Goal: Communication & Community: Answer question/provide support

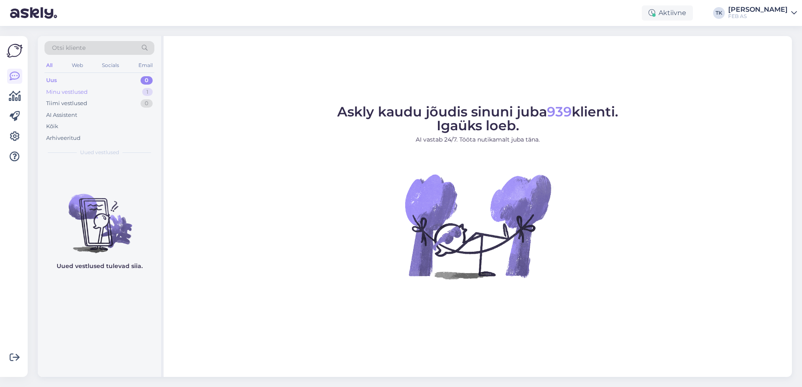
click at [99, 94] on div "Minu vestlused 1" at bounding box center [99, 92] width 110 height 12
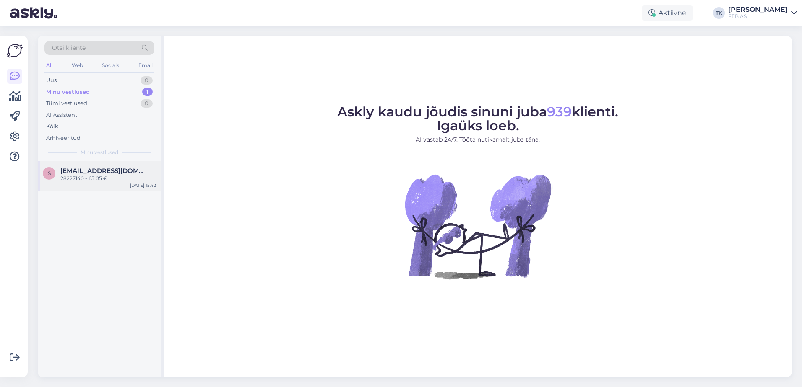
click at [120, 172] on div "[EMAIL_ADDRESS][DOMAIN_NAME]" at bounding box center [108, 171] width 96 height 8
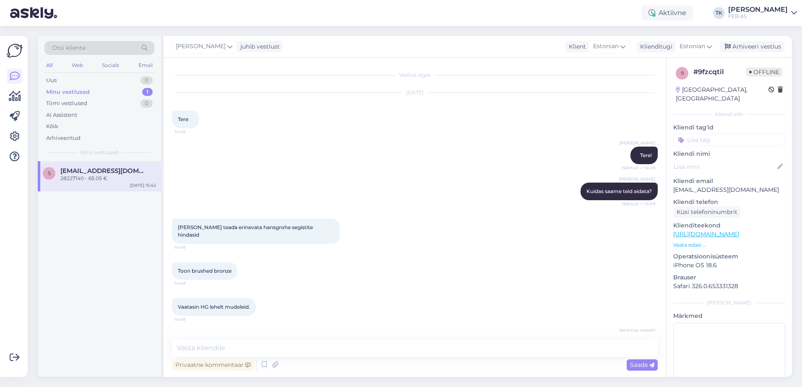
scroll to position [1674, 0]
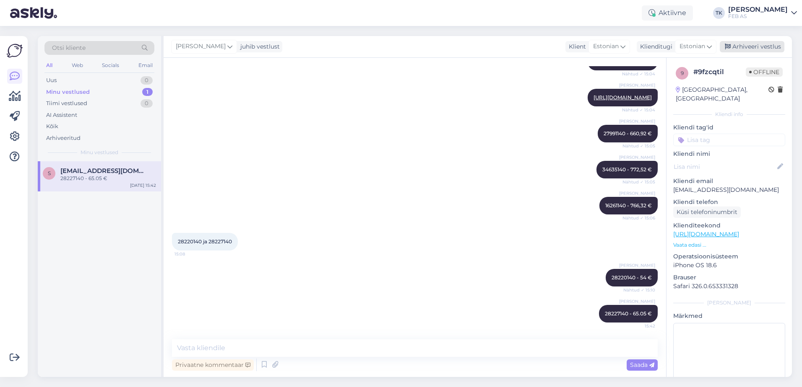
click at [767, 48] on div "Arhiveeri vestlus" at bounding box center [752, 46] width 65 height 11
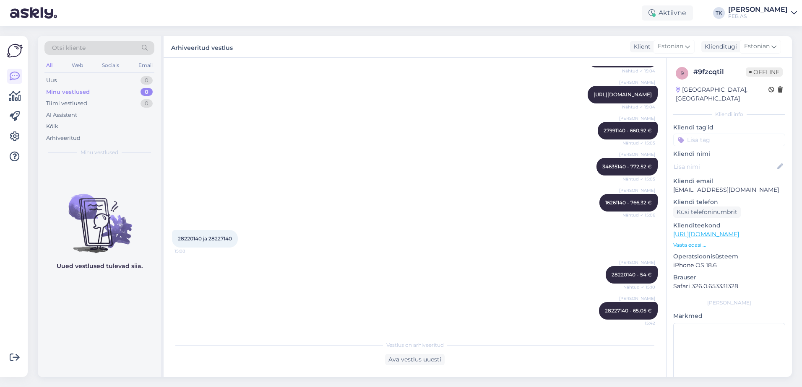
click at [84, 74] on div "Otsi kliente All Web Socials Email Uus 0 Minu vestlused 0 Tiimi vestlused 0 AI …" at bounding box center [99, 98] width 123 height 125
click at [78, 80] on div "Uus 0" at bounding box center [99, 81] width 110 height 12
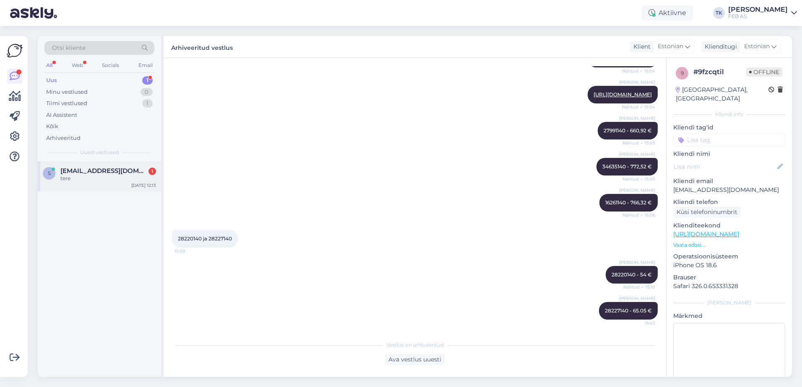
click at [109, 177] on div "tere" at bounding box center [108, 179] width 96 height 8
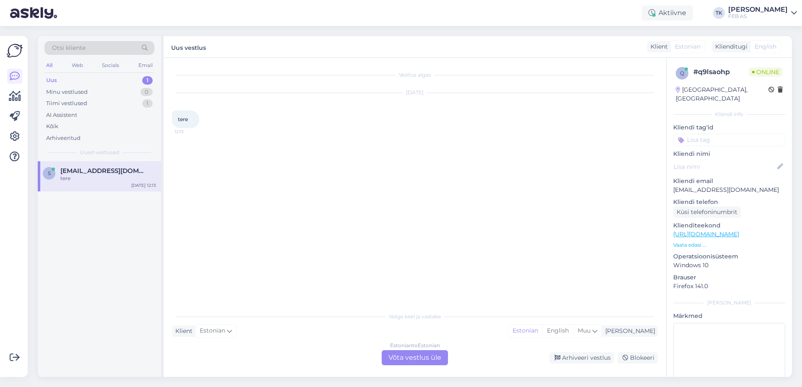
click at [432, 359] on div "Estonian to Estonian Võta vestlus üle" at bounding box center [415, 358] width 66 height 15
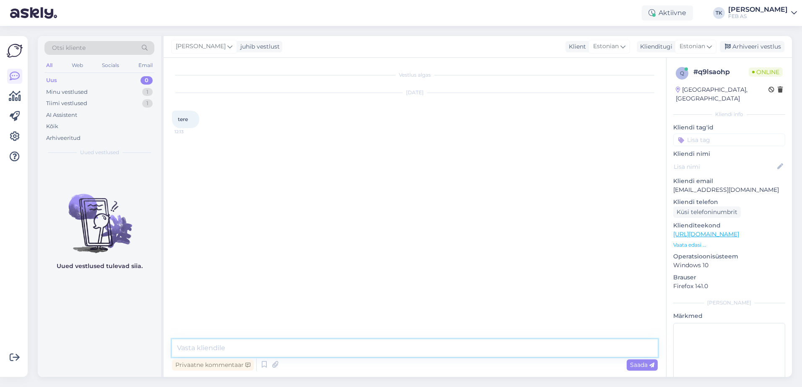
click at [423, 350] on textarea at bounding box center [415, 349] width 486 height 18
type textarea "Tere! Kuidas saame teid aidata?"
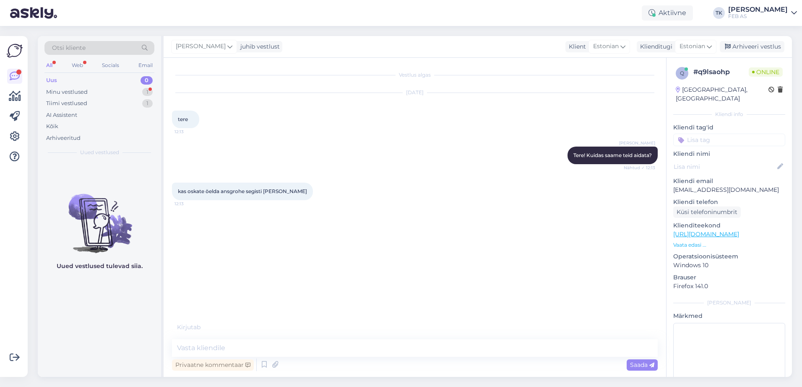
click at [359, 272] on div "Vestlus algas [DATE] tere 12:13 Triinu [PERSON_NAME] Tere! Kuidas saame teid ai…" at bounding box center [418, 194] width 493 height 257
click at [190, 225] on span "48020140" at bounding box center [190, 227] width 25 height 6
copy div "48020140 12:14"
click at [283, 345] on textarea at bounding box center [415, 349] width 486 height 18
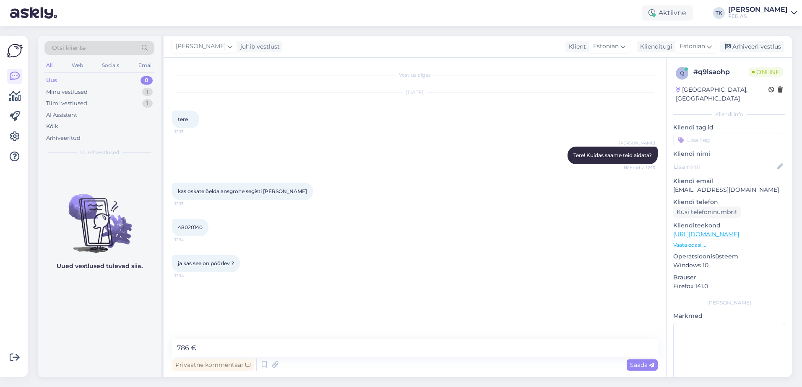
click at [182, 227] on span "48020140" at bounding box center [190, 227] width 25 height 6
copy div "48020140 12:14"
click at [176, 348] on textarea "786 €" at bounding box center [415, 349] width 486 height 18
paste textarea "48020140"
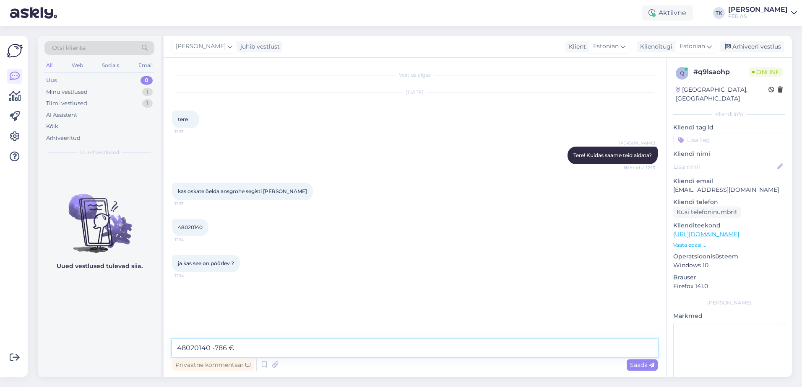
type textarea "48020140 - 786 €"
click at [196, 227] on span "48020140" at bounding box center [190, 227] width 25 height 6
copy div "48020140 12:14"
click at [205, 344] on textarea at bounding box center [415, 349] width 486 height 18
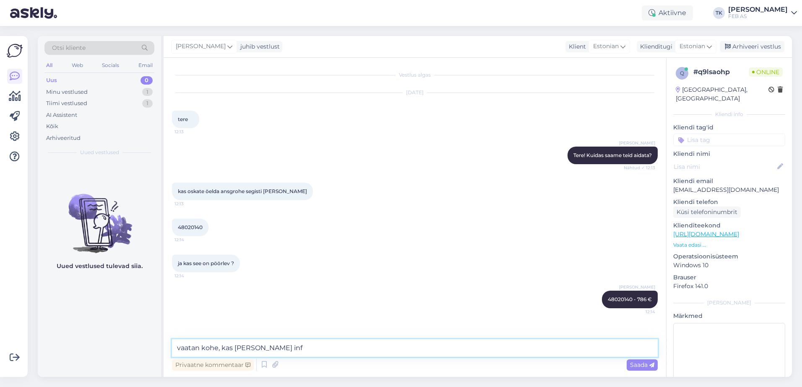
type textarea "vaatan kohe, kas [PERSON_NAME] info"
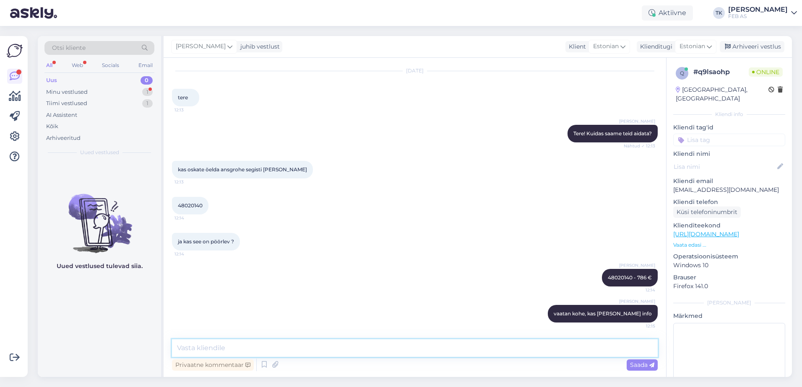
click at [291, 348] on textarea at bounding box center [415, 349] width 486 height 18
type textarea "Tila osa ei pöörle, on jäik"
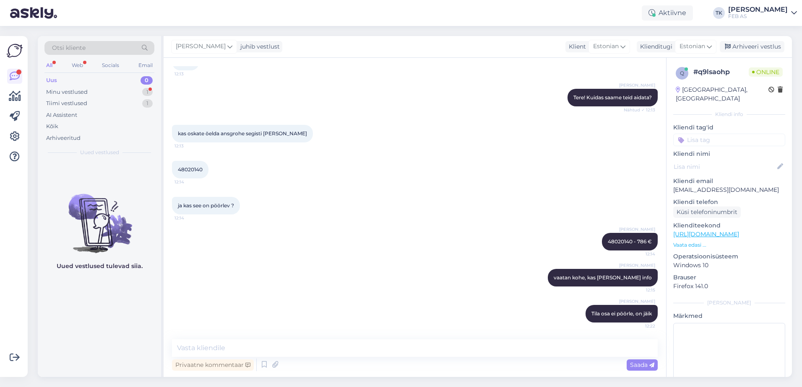
click at [373, 223] on div "ja kas see on pöörlev ? 12:14" at bounding box center [415, 206] width 486 height 36
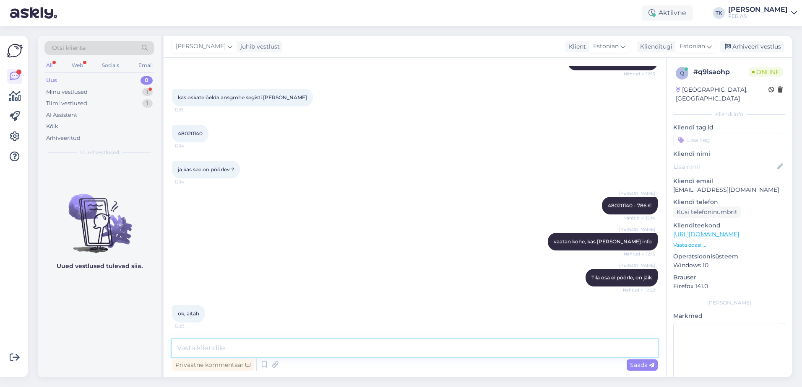
click at [242, 351] on textarea at bounding box center [415, 349] width 486 height 18
type textarea "Kas saame veel kuidagi abiks oll?"
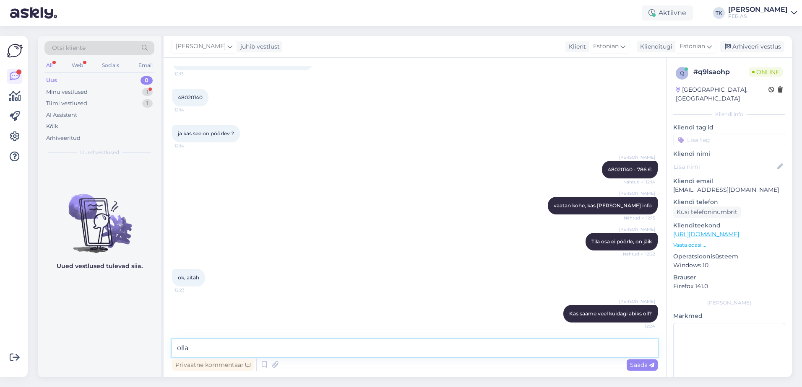
type textarea "olla*"
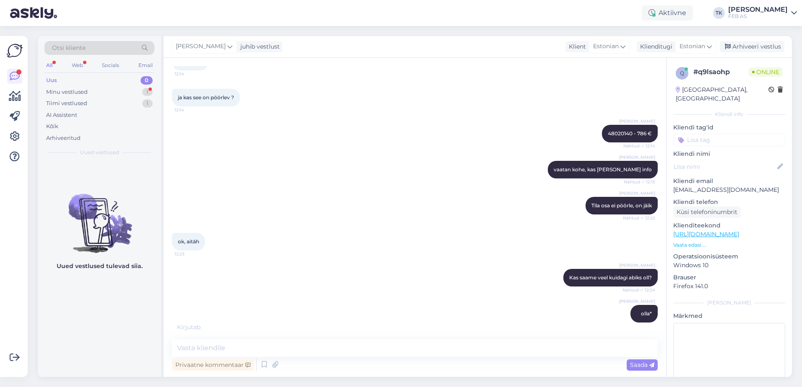
click at [461, 217] on div "Triinu [PERSON_NAME] Tila osa ei pöörle, on jäik Nähtud ✓ 12:22" at bounding box center [415, 206] width 486 height 36
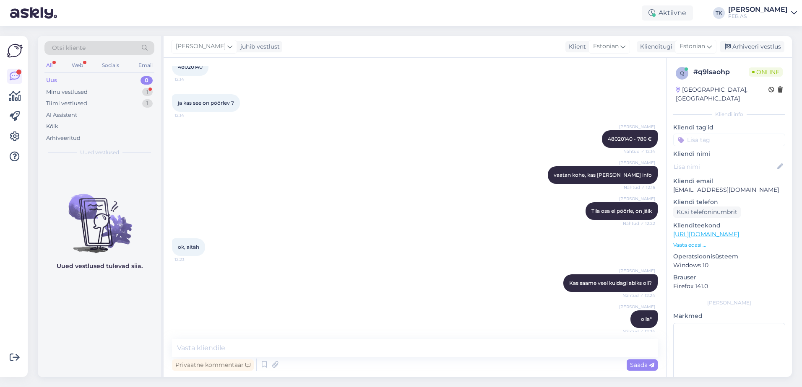
scroll to position [84, 0]
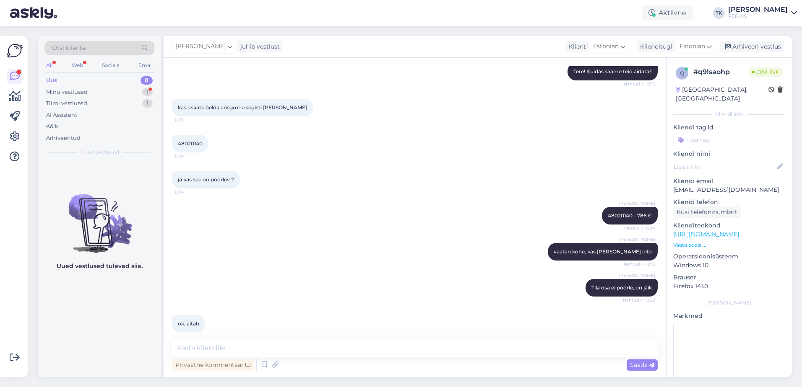
click at [196, 145] on span "48020140" at bounding box center [190, 143] width 25 height 6
copy div "48020140 12:14"
click at [275, 343] on textarea at bounding box center [415, 349] width 486 height 18
paste textarea "[URL][DOMAIN_NAME]"
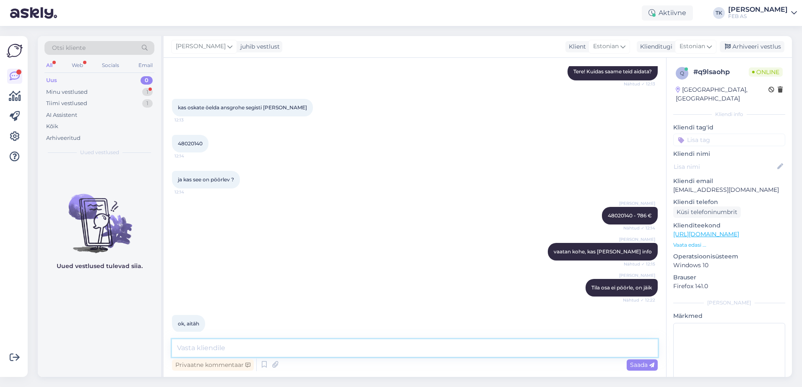
type textarea "[URL][DOMAIN_NAME]"
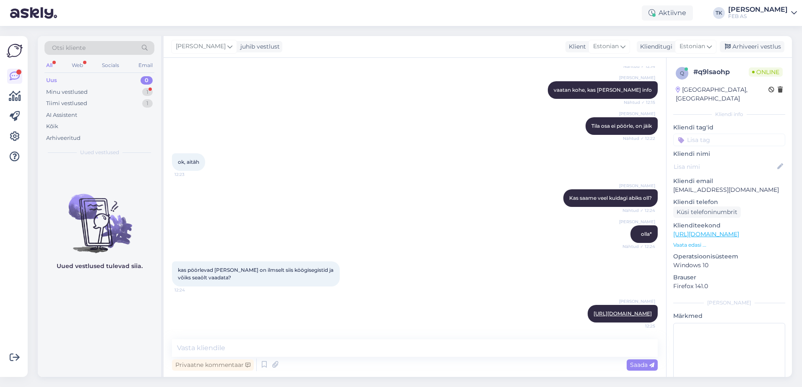
click at [204, 335] on div "Vestlus algas [DATE] tere 12:13 Triinu [PERSON_NAME] Tere! Kuidas saame teid ai…" at bounding box center [415, 218] width 502 height 320
click at [198, 343] on textarea at bounding box center [415, 349] width 486 height 18
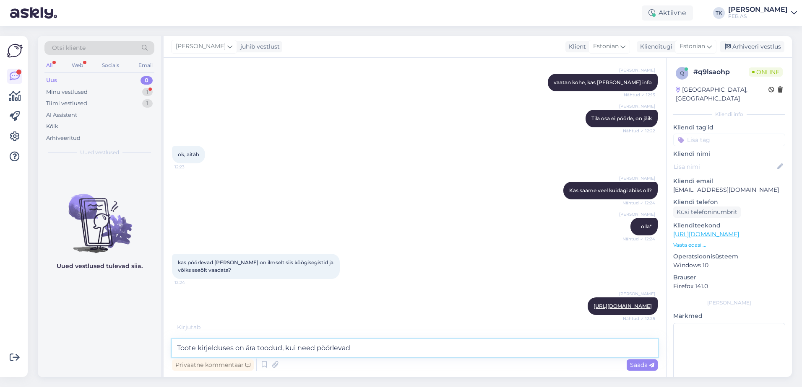
type textarea "Toote kirjelduses on ära toodud, kui need pöörlevad."
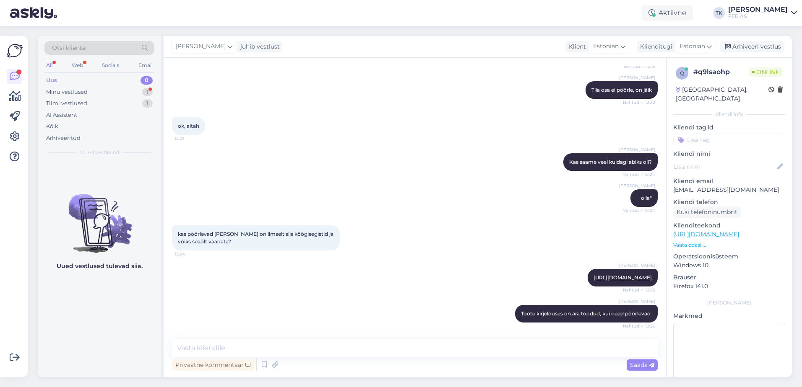
scroll to position [325, 0]
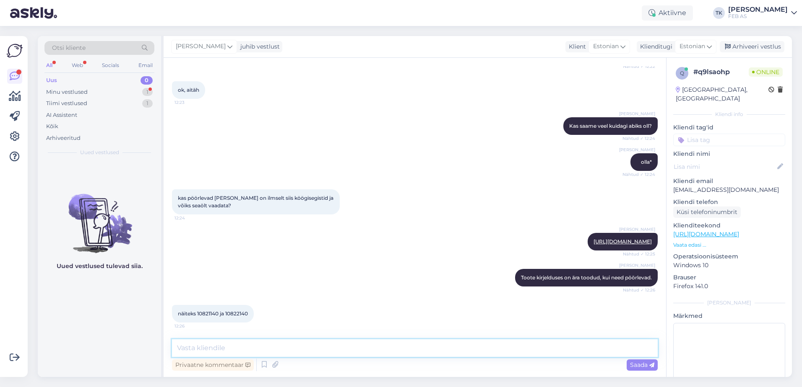
click at [254, 348] on textarea at bounding box center [415, 349] width 486 height 18
click at [442, 347] on textarea "Näiteks:" at bounding box center [415, 349] width 486 height 18
paste textarea "swivel range adjustable in 2 steps to 110° or 150°"
type textarea "Näiteks: swivel range adjustable in 2 steps to 110° or 150°"
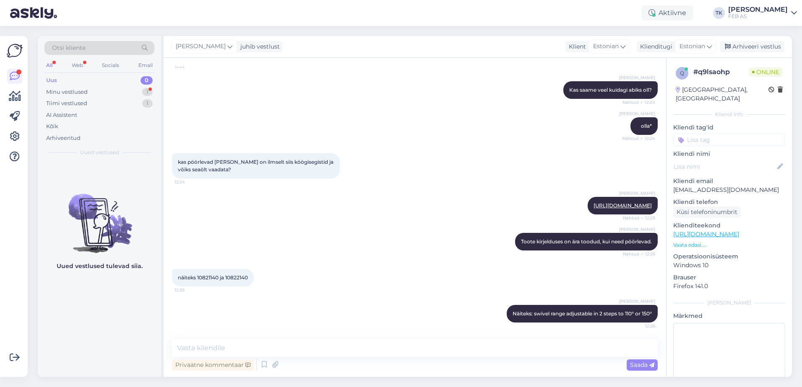
click at [214, 277] on span "näiteks 10821140 ja 10822140" at bounding box center [213, 278] width 70 height 6
copy span "10821140"
click at [236, 276] on span "näiteks 10821140 ja 10822140" at bounding box center [213, 278] width 70 height 6
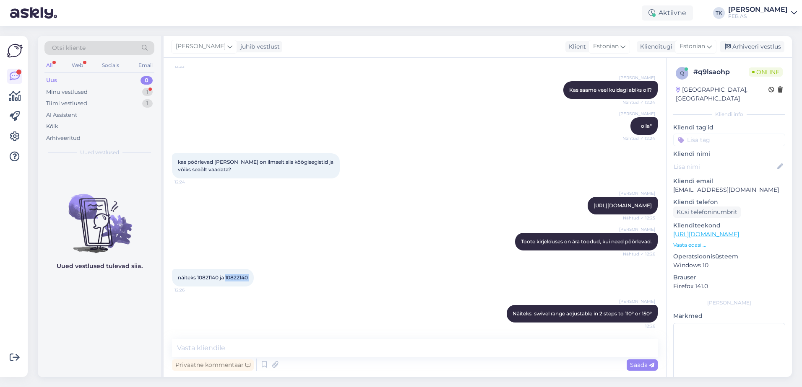
copy div "10822140 12:26"
click at [202, 337] on div "Vestlus algas [DATE] tere 12:13 Triinu [PERSON_NAME] Tere! Kuidas saame teid ai…" at bounding box center [415, 218] width 502 height 320
click at [203, 343] on textarea at bounding box center [415, 349] width 486 height 18
type textarea "Esimesel on 2 pöördeulatust, teisel segistil 3"
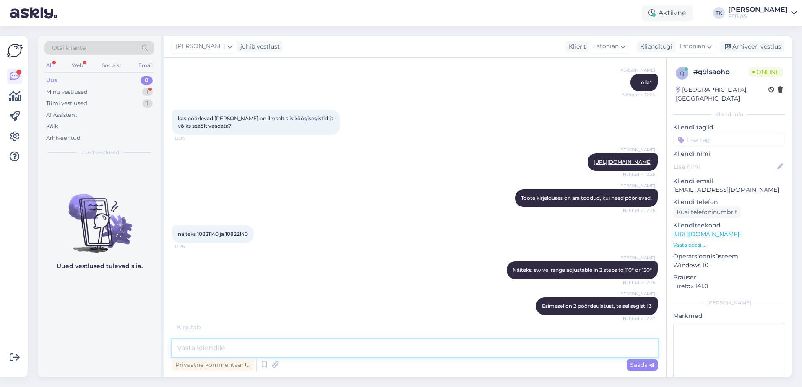
scroll to position [434, 0]
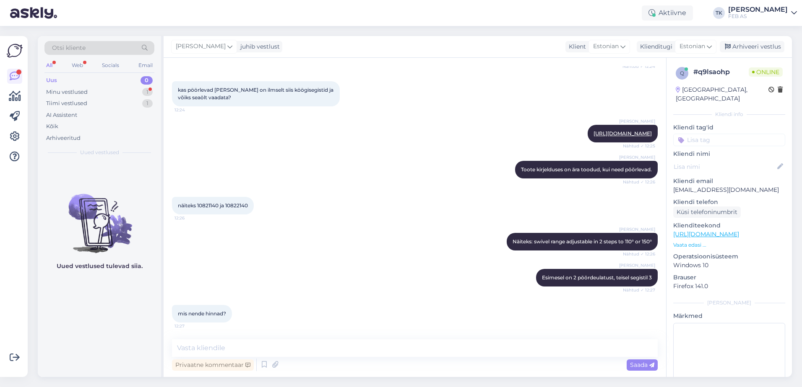
click at [211, 205] on span "näiteks 10821140 ja 10822140" at bounding box center [213, 206] width 70 height 6
drag, startPoint x: 211, startPoint y: 205, endPoint x: 209, endPoint y: 209, distance: 4.7
click at [209, 209] on div "näiteks 10821140 ja 10822140 12:26" at bounding box center [213, 206] width 82 height 18
click at [208, 207] on span "näiteks 10821140 ja 10822140" at bounding box center [213, 206] width 70 height 6
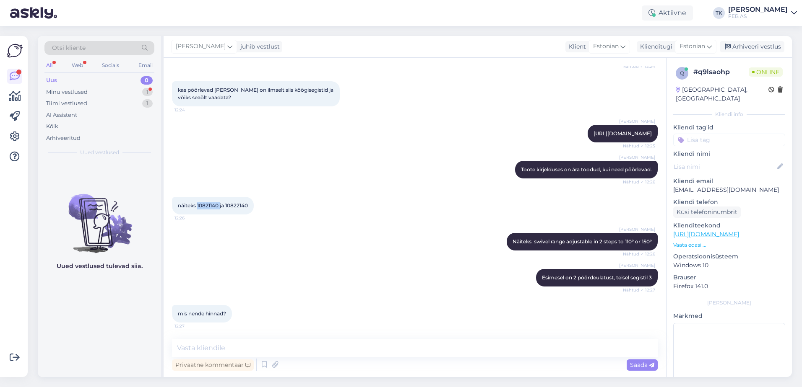
click at [208, 207] on span "näiteks 10821140 ja 10822140" at bounding box center [213, 206] width 70 height 6
copy span "10821140"
click at [250, 348] on textarea at bounding box center [415, 349] width 486 height 18
paste textarea "10821140"
type textarea "10821140 - 990 €"
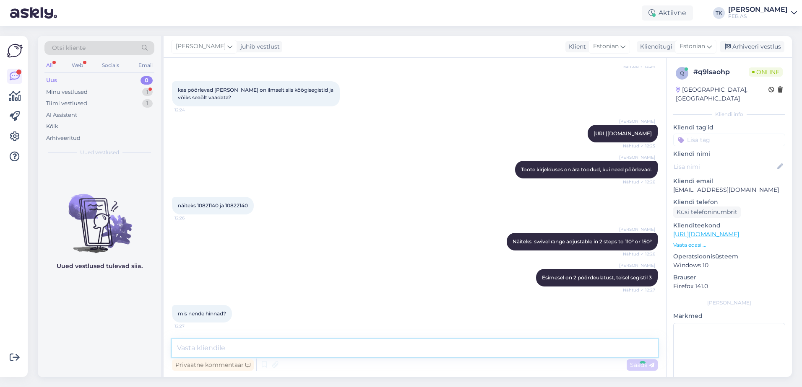
scroll to position [470, 0]
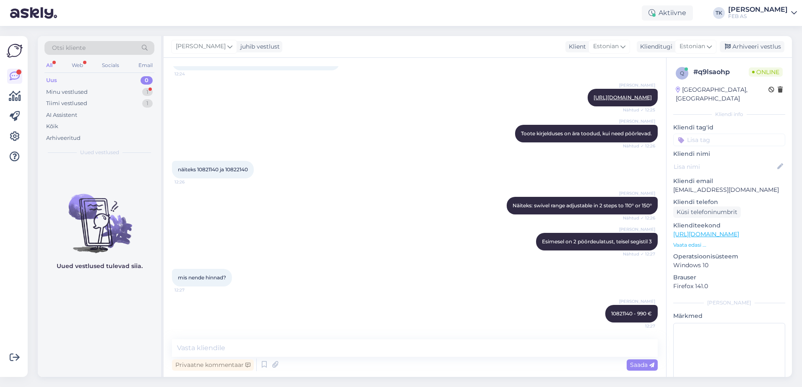
click at [231, 169] on span "näiteks 10821140 ja 10822140" at bounding box center [213, 169] width 70 height 6
click at [434, 349] on textarea at bounding box center [415, 349] width 486 height 18
paste textarea "10821140"
click at [420, 342] on textarea "10821140 -" at bounding box center [415, 349] width 486 height 18
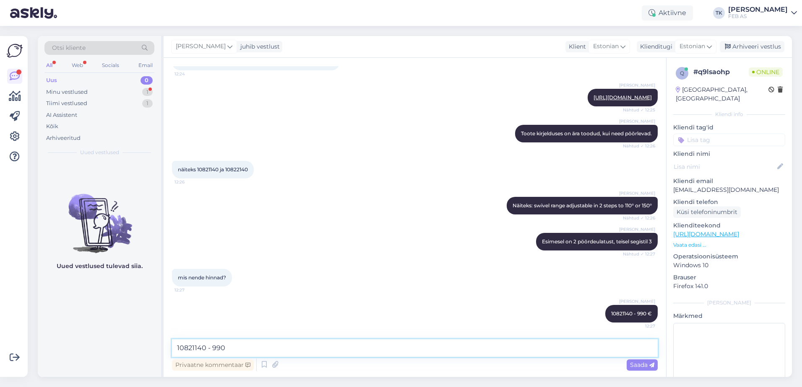
type textarea "10821140 - 990 €"
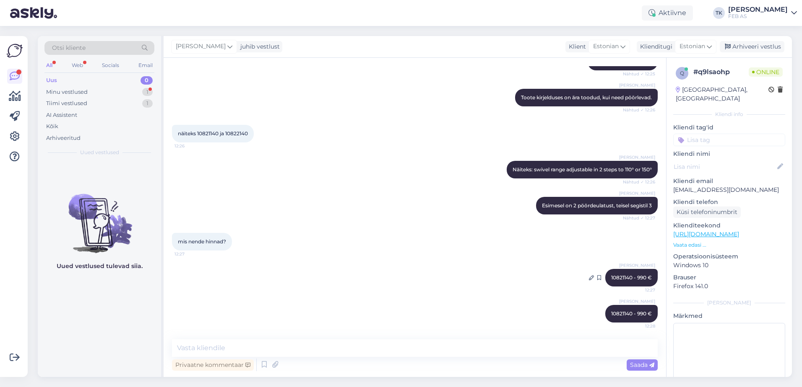
click at [610, 273] on div "[PERSON_NAME] 10821140 - 990 € 12:27" at bounding box center [631, 278] width 52 height 18
click at [611, 281] on div "[PERSON_NAME] 10821140 - 990 € 12:27" at bounding box center [631, 278] width 52 height 18
copy span "10821140"
click at [238, 131] on span "näiteks 10821140 ja 10822140" at bounding box center [213, 133] width 70 height 6
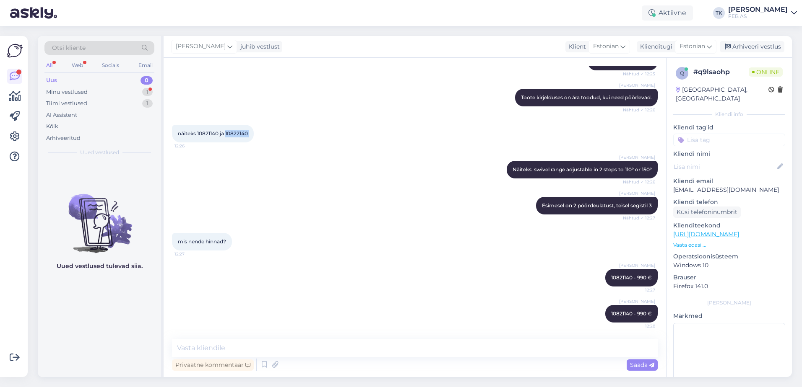
click at [238, 131] on span "näiteks 10821140 ja 10822140" at bounding box center [213, 133] width 70 height 6
copy div "10822140 12:26"
click at [294, 342] on textarea at bounding box center [415, 349] width 486 height 18
type textarea "v"
type textarea "vabandust, saatsin 2 korda sama [PERSON_NAME]"
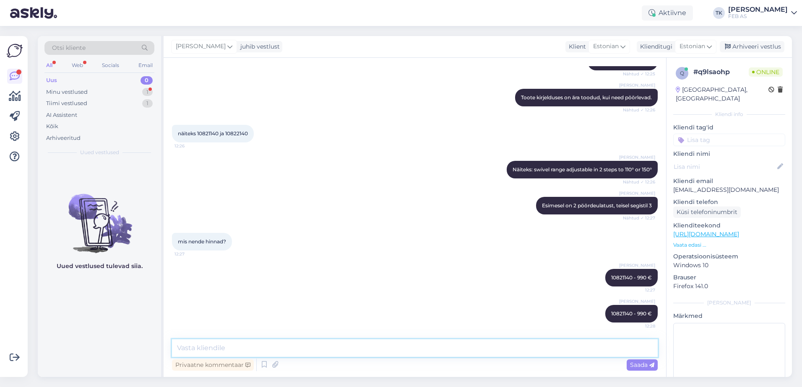
scroll to position [542, 0]
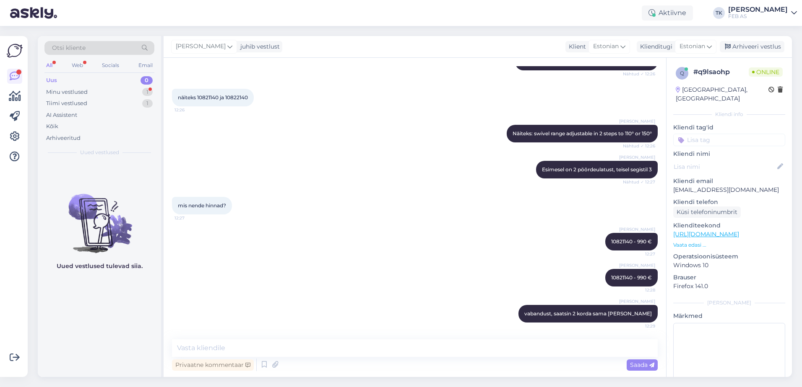
click at [234, 92] on div "näiteks 10821140 ja 10822140 12:26" at bounding box center [213, 98] width 82 height 18
click at [234, 95] on span "näiteks 10821140 ja 10822140" at bounding box center [213, 97] width 70 height 6
copy div "10822140 12:26"
click at [292, 347] on textarea at bounding box center [415, 349] width 486 height 18
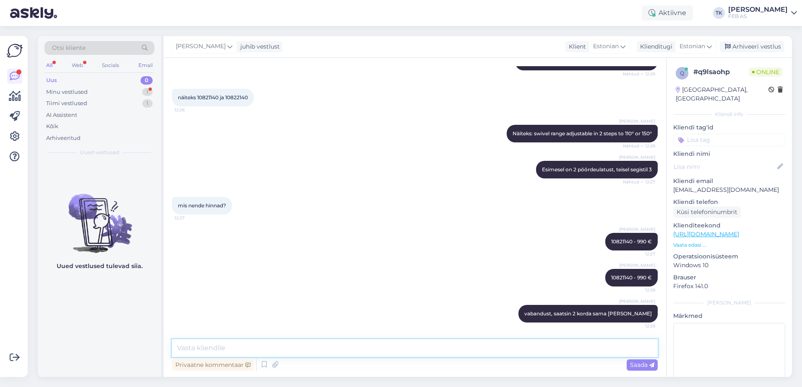
paste textarea "10822140"
type textarea "10822140 - pean selle segisti hinna ostujuhilt järgi uurima. Seda pole meie süs…"
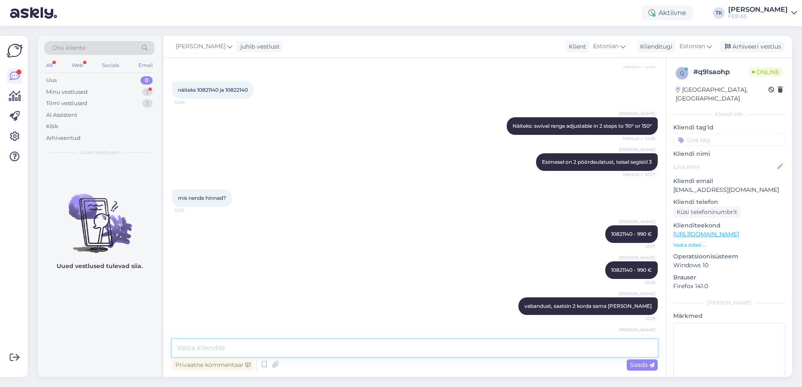
scroll to position [585, 0]
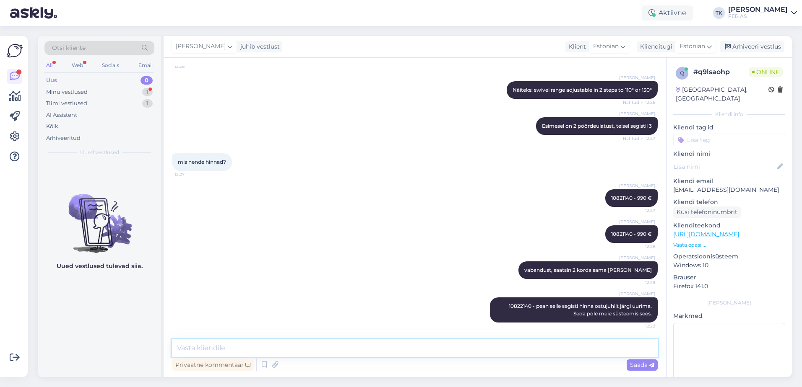
click at [408, 345] on textarea at bounding box center [415, 349] width 486 height 18
type textarea "U"
type textarea "Kuna hetkel on lõuna, siis läheb aega. [PERSON_NAME] teile teada, [PERSON_NAME]…"
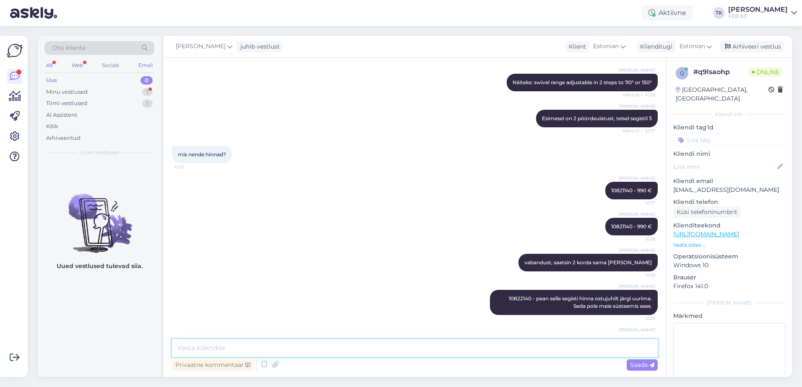
scroll to position [629, 0]
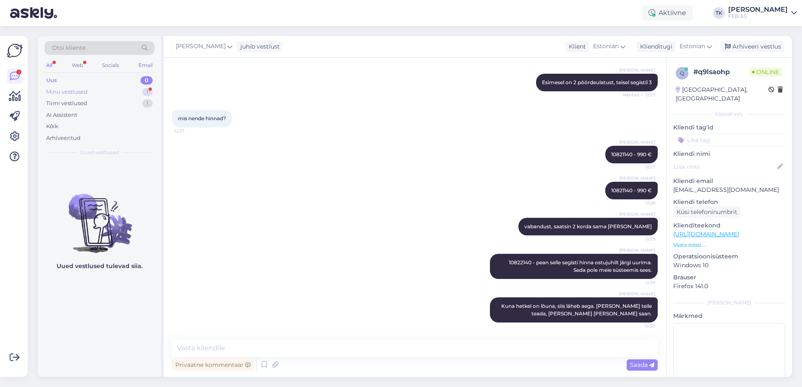
click at [82, 92] on div "Minu vestlused" at bounding box center [67, 92] width 42 height 8
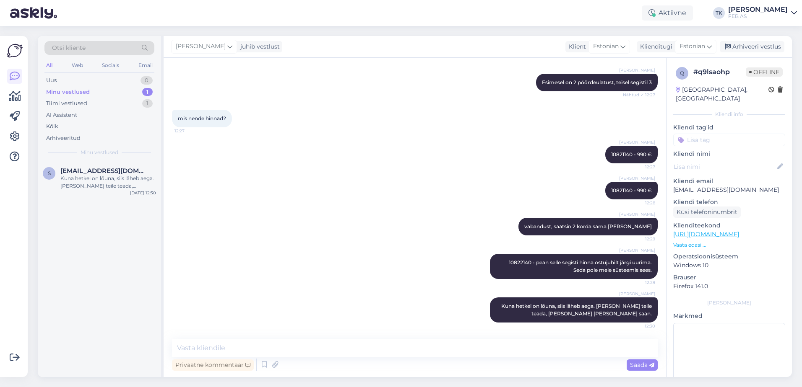
click at [385, 259] on div "[PERSON_NAME] 10822140 - pean selle segisti hinna ostujuhilt järgi uurima. Seda…" at bounding box center [415, 267] width 486 height 44
click at [96, 79] on div "Uus 1" at bounding box center [99, 81] width 110 height 12
click at [101, 162] on div "k [PERSON_NAME][EMAIL_ADDRESS][DOMAIN_NAME] 1 kas teil on pakkuda, laos olemas …" at bounding box center [99, 180] width 123 height 38
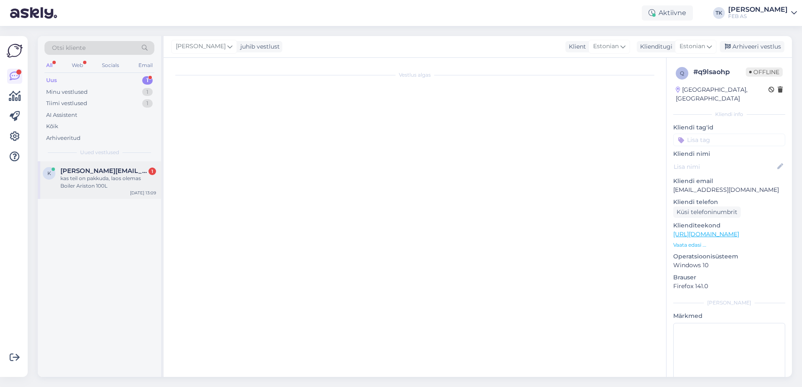
scroll to position [0, 0]
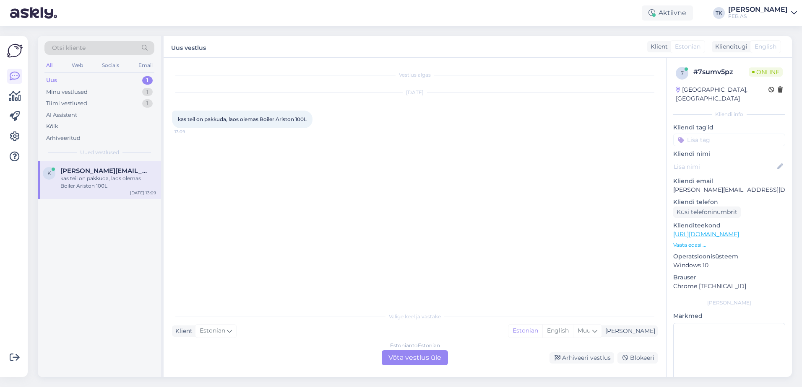
click at [411, 359] on div "Estonian to Estonian Võta vestlus üle" at bounding box center [415, 358] width 66 height 15
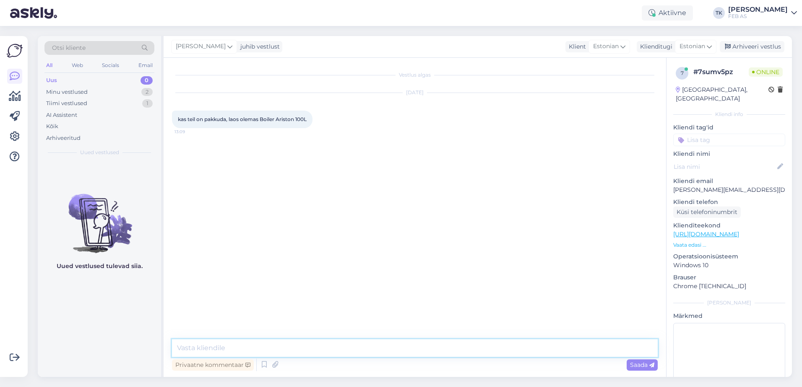
click at [248, 346] on textarea at bounding box center [415, 349] width 486 height 18
type textarea "Tere!"
type textarea "Kohe vaatan"
click at [267, 346] on textarea at bounding box center [415, 349] width 486 height 18
paste textarea "[URL][DOMAIN_NAME]"
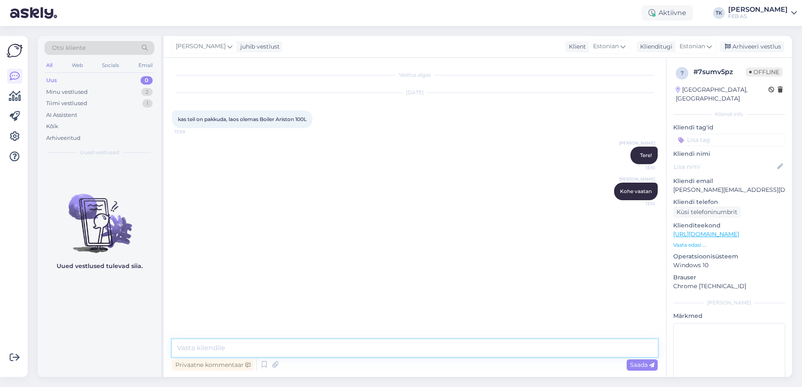
type textarea "[URL][DOMAIN_NAME]"
type textarea "selline on kohe pakkuda"
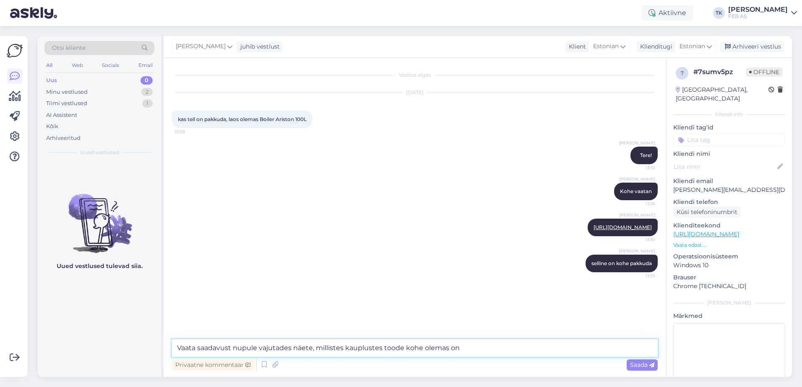
type textarea "Vaata saadavust nupule vajutades näete, millistes kauplustes toode kohe olemas …"
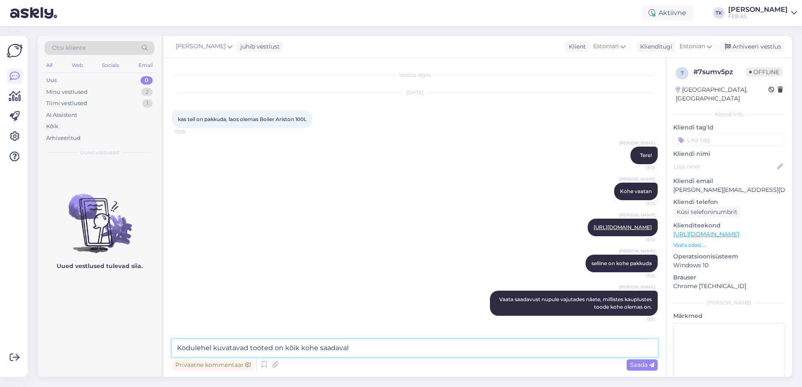
type textarea "Kodulehel kuvatavad tooted on kõik kohe saadaval."
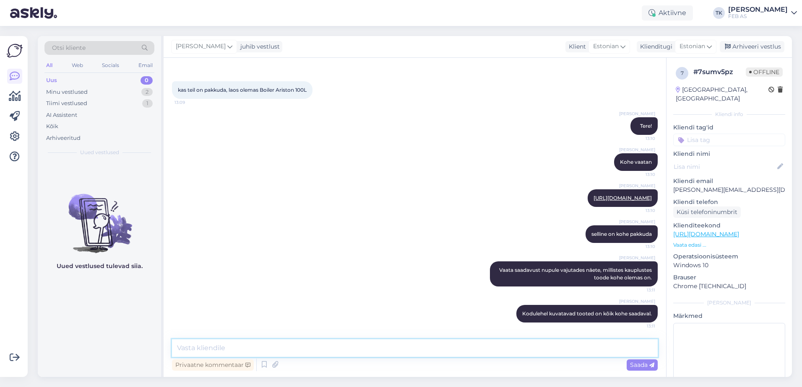
click at [322, 350] on textarea at bounding box center [415, 349] width 486 height 18
paste textarea "10822140"
type textarea "10822140 - 874 €"
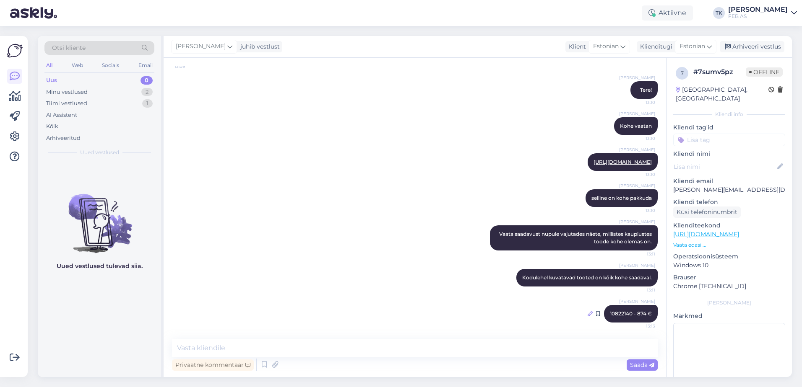
click at [588, 313] on icon at bounding box center [590, 314] width 5 height 5
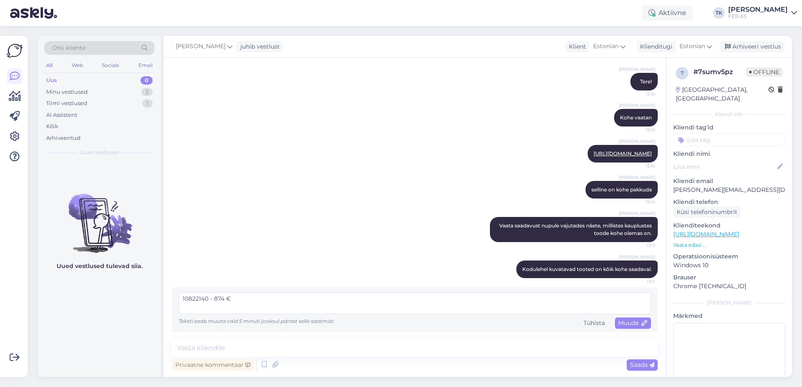
scroll to position [76, 0]
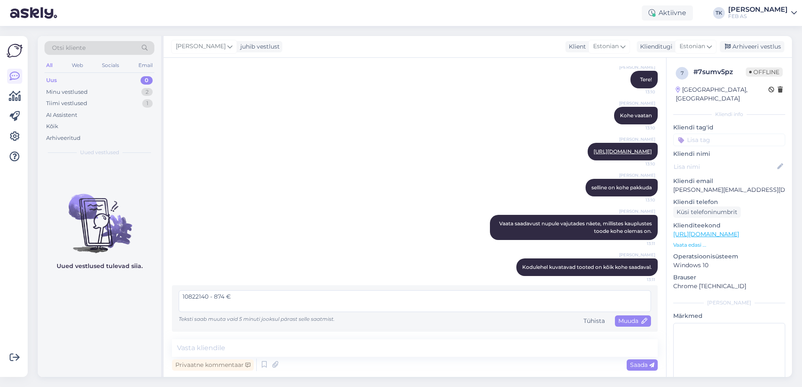
drag, startPoint x: 393, startPoint y: 307, endPoint x: 137, endPoint y: 309, distance: 256.3
click at [137, 309] on div "Otsi kliente All Web Socials Email Uus 0 Minu vestlused 2 Tiimi vestlused 1 AI …" at bounding box center [415, 206] width 754 height 341
click at [623, 321] on span "Muuda" at bounding box center [632, 321] width 29 height 8
click at [455, 304] on textarea at bounding box center [415, 302] width 472 height 22
click at [580, 321] on div "Tühista" at bounding box center [594, 321] width 28 height 11
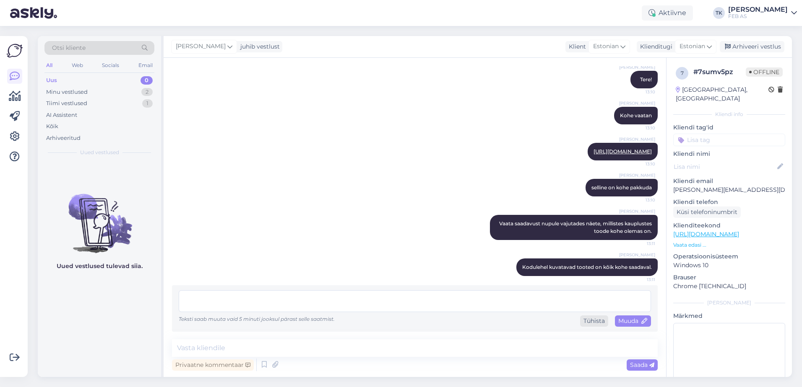
scroll to position [65, 0]
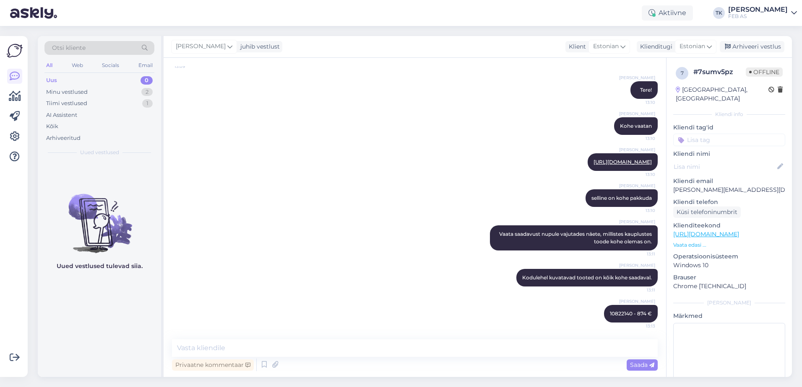
click at [579, 314] on div "[PERSON_NAME] 10822140 - 874 € 13:13" at bounding box center [415, 314] width 486 height 36
click at [588, 314] on icon at bounding box center [590, 314] width 5 height 5
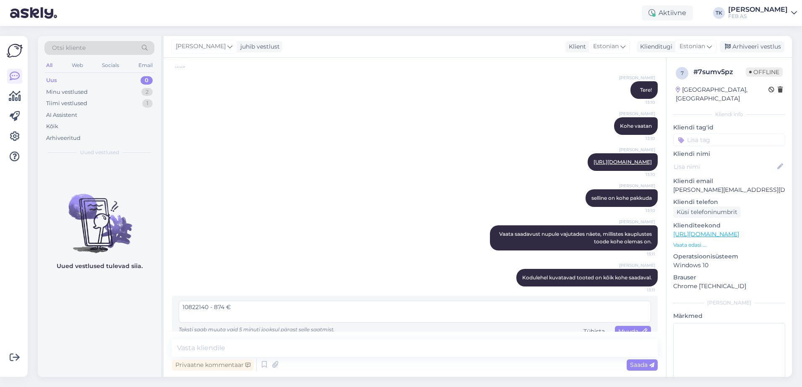
scroll to position [76, 0]
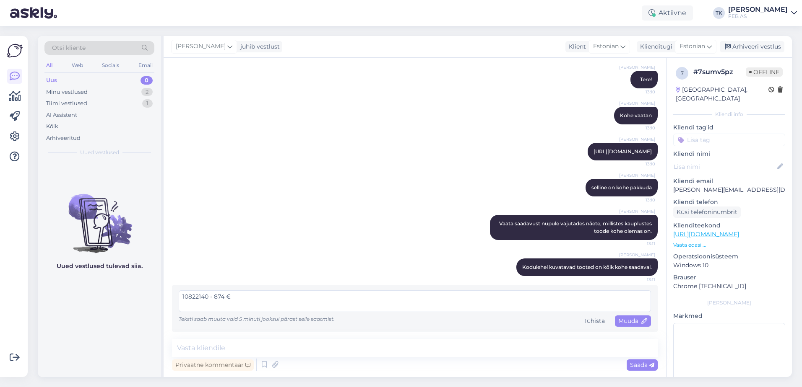
click at [472, 302] on textarea "10822140 - 874 €" at bounding box center [415, 302] width 472 height 22
type textarea "1"
type textarea "*"
click at [607, 323] on div "Teksti saab muuta [PERSON_NAME] 5 minuti jooksul pärast selle saatmist. Tühista…" at bounding box center [415, 321] width 472 height 11
click at [618, 322] on span "Muuda" at bounding box center [632, 321] width 29 height 8
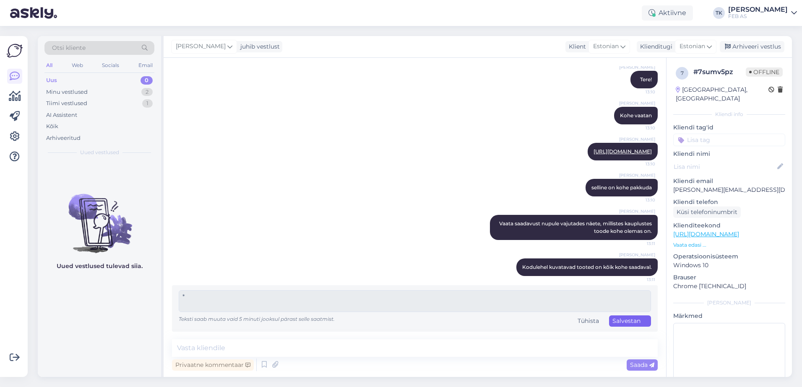
scroll to position [65, 0]
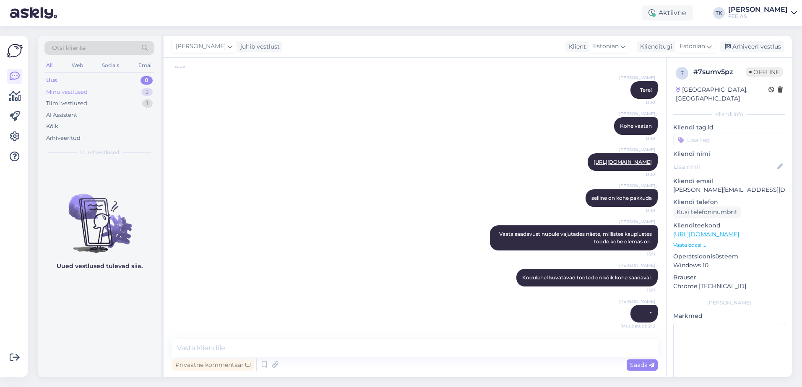
click at [79, 94] on div "Minu vestlused" at bounding box center [67, 92] width 42 height 8
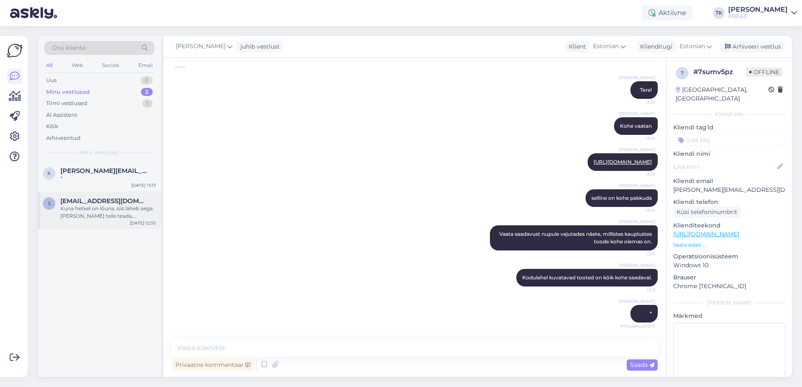
click at [114, 214] on div "Kuna hetkel on lõuna, siis läheb aega. [PERSON_NAME] teile teada, [PERSON_NAME]…" at bounding box center [108, 212] width 96 height 15
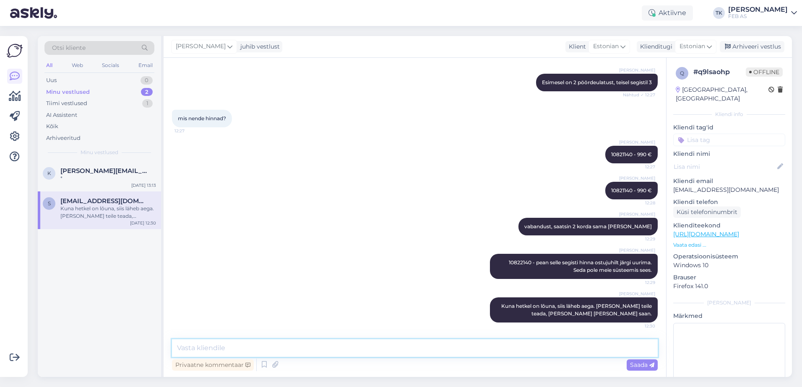
click at [393, 350] on textarea at bounding box center [415, 349] width 486 height 18
paste textarea "10822140"
click at [303, 351] on textarea "10822140 - 874 €" at bounding box center [415, 349] width 486 height 18
type textarea "10822140 - 874 €"
click at [639, 366] on span "Saada" at bounding box center [642, 365] width 24 height 8
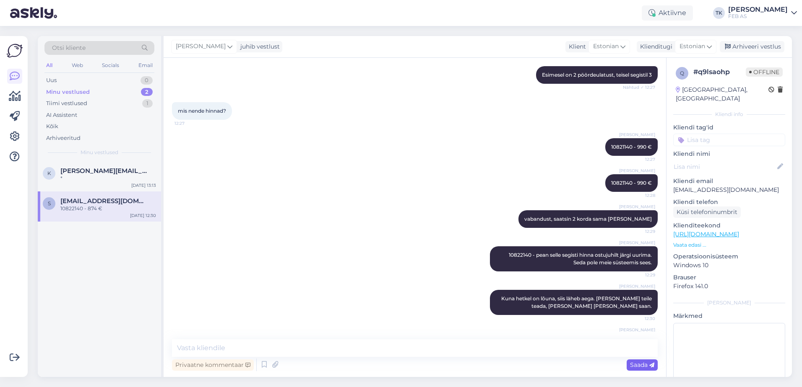
scroll to position [665, 0]
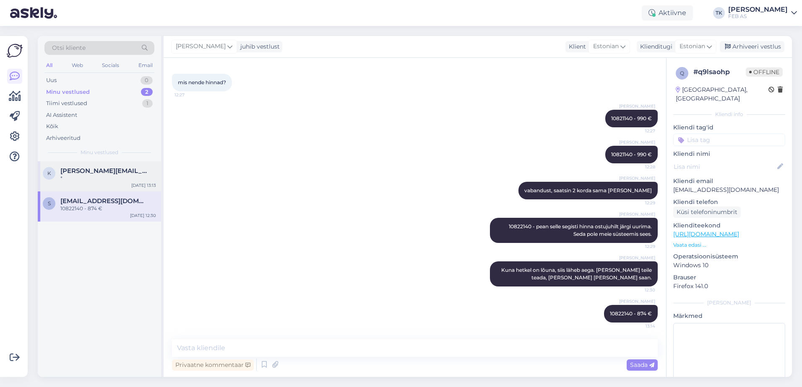
click at [83, 171] on span "[PERSON_NAME][EMAIL_ADDRESS][DOMAIN_NAME]" at bounding box center [103, 171] width 87 height 8
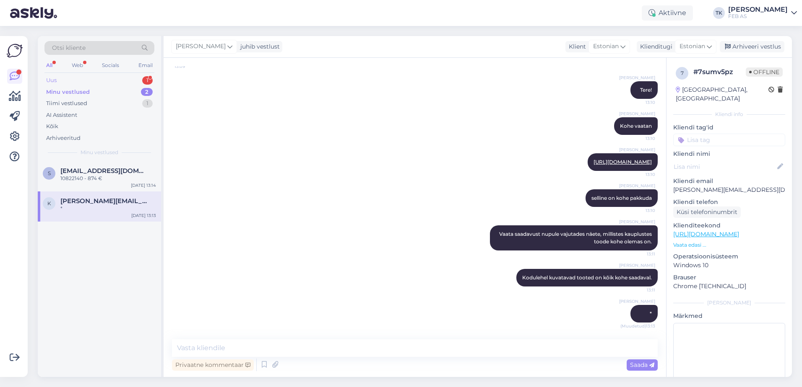
click at [89, 79] on div "Uus 1" at bounding box center [99, 81] width 110 height 12
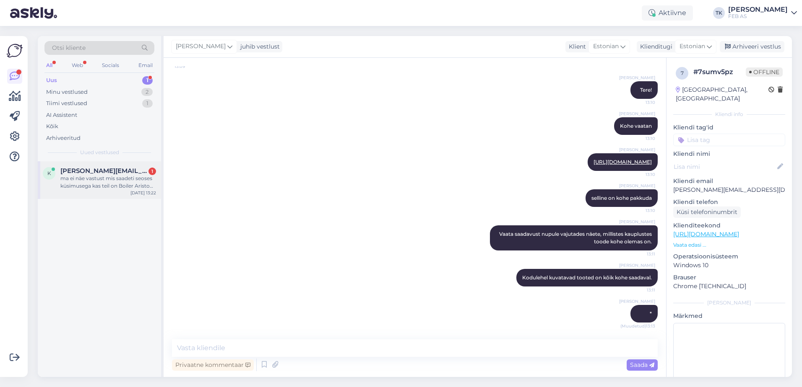
click at [96, 177] on div "ma ei näe vastust mis saadeti seoses küsimusega kas teil on Boiler Ariston 150L…" at bounding box center [108, 182] width 96 height 15
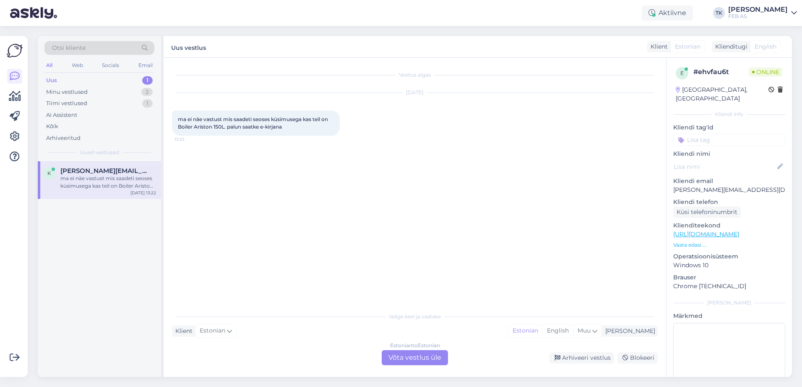
click at [411, 346] on div "Estonian to Estonian" at bounding box center [415, 346] width 50 height 8
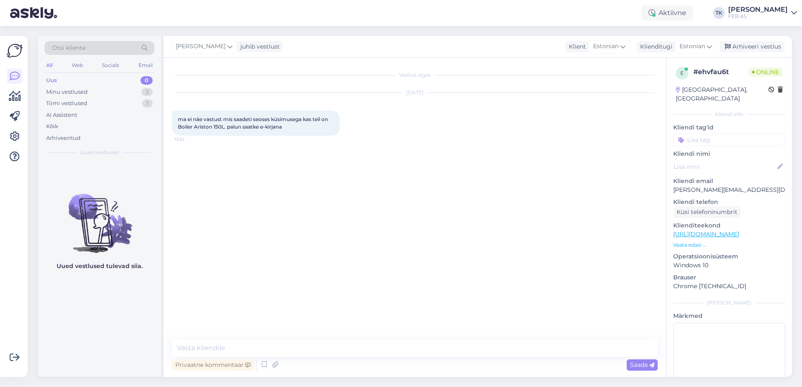
click at [298, 226] on div "Vestlus algas [DATE] ma ei näe vastust mis saadeti seoses küsimusega kas teil o…" at bounding box center [418, 199] width 493 height 266
click at [103, 90] on div "Minu vestlused 3" at bounding box center [99, 92] width 110 height 12
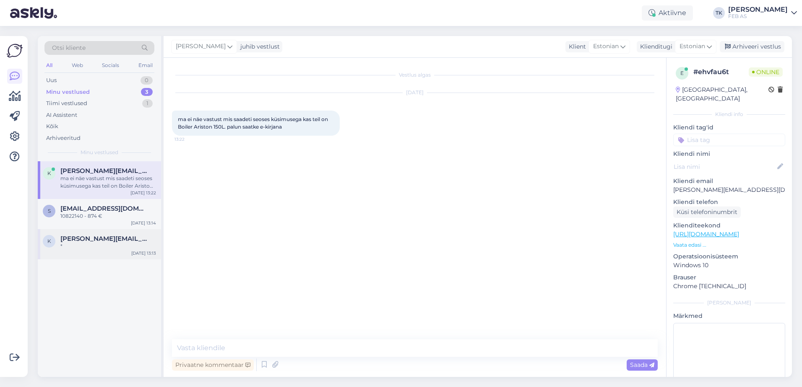
click at [108, 242] on span "[PERSON_NAME][EMAIL_ADDRESS][DOMAIN_NAME]" at bounding box center [103, 239] width 87 height 8
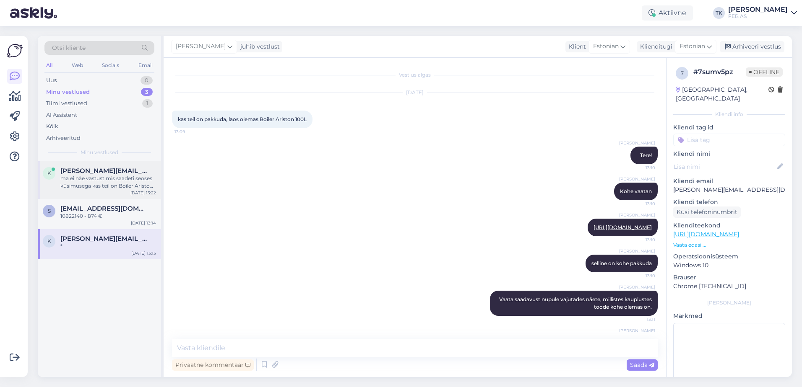
click at [95, 176] on div "ma ei näe vastust mis saadeti seoses küsimusega kas teil on Boiler Ariston 150L…" at bounding box center [108, 182] width 96 height 15
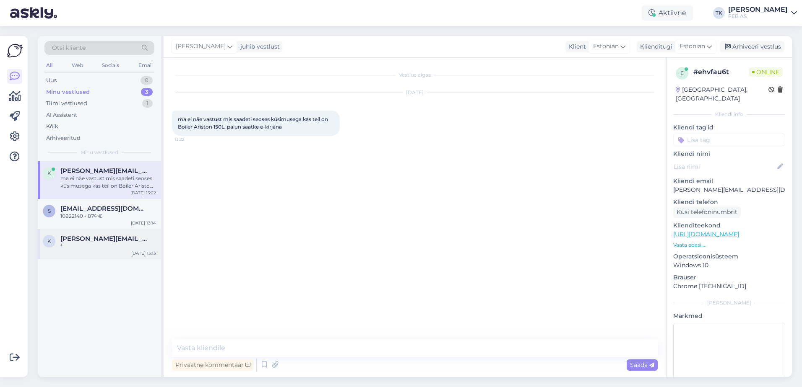
click at [104, 246] on div "*" at bounding box center [108, 247] width 96 height 8
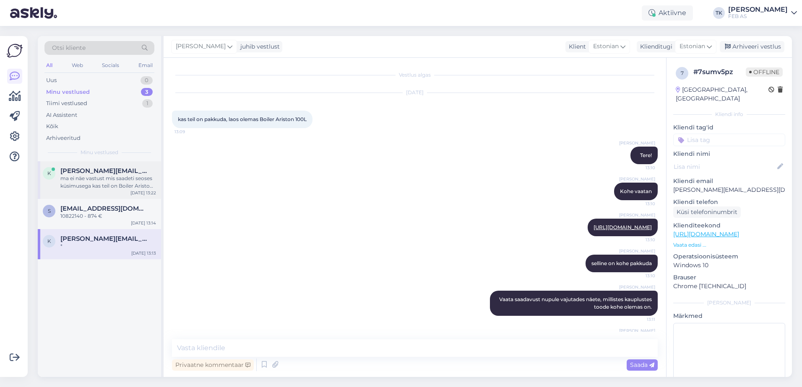
click at [73, 191] on div "k [PERSON_NAME][EMAIL_ADDRESS][DOMAIN_NAME] ma ei näe vastust mis saadeti seose…" at bounding box center [99, 180] width 123 height 38
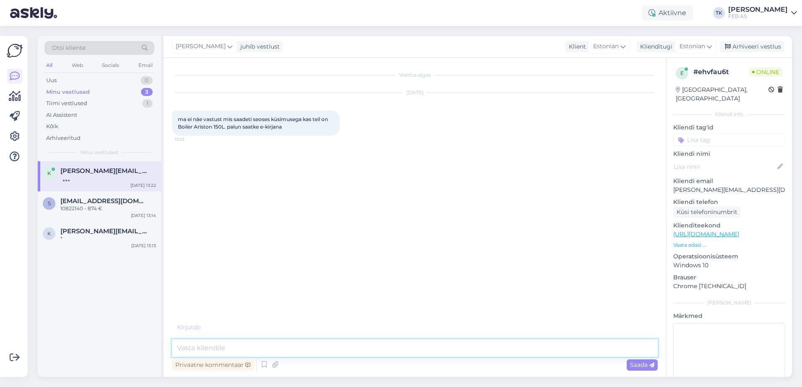
click at [260, 351] on textarea at bounding box center [415, 349] width 486 height 18
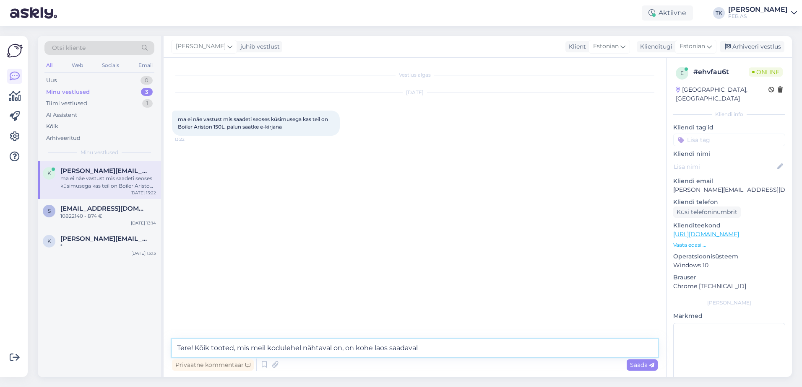
type textarea "Tere! Kõik tooted, mis meil kodulehel nähtaval on, on kohe laos saadaval."
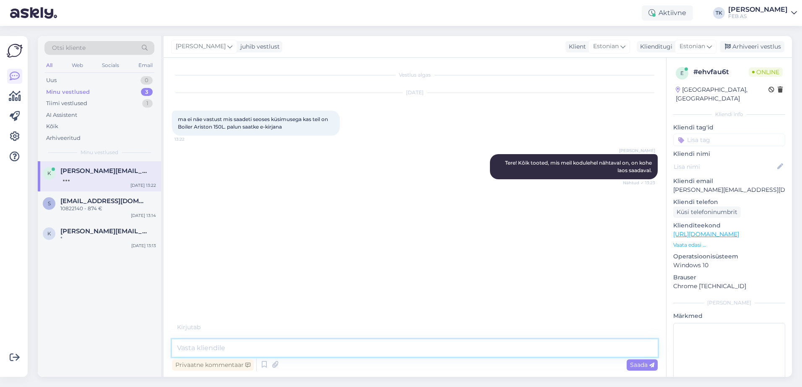
click at [230, 354] on textarea at bounding box center [415, 349] width 486 height 18
paste textarea "[URL][DOMAIN_NAME]"
drag, startPoint x: 249, startPoint y: 348, endPoint x: 182, endPoint y: 345, distance: 66.3
click at [182, 345] on textarea "Aristonilt on pakkuda 150 L boilerit: [URL][DOMAIN_NAME]" at bounding box center [415, 349] width 486 height 18
type textarea "150 L boilerit: [URL][DOMAIN_NAME]"
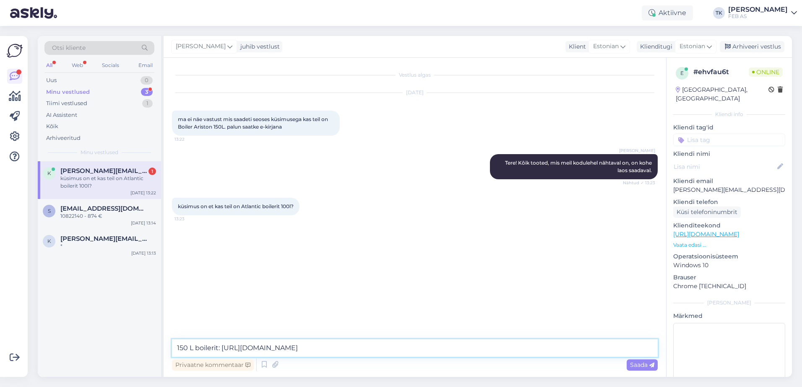
click at [204, 343] on textarea "150 L boilerit: [URL][DOMAIN_NAME]" at bounding box center [415, 349] width 486 height 18
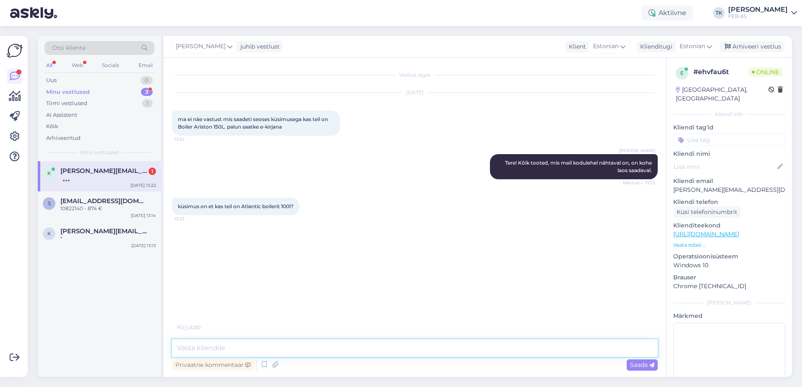
click at [256, 345] on textarea at bounding box center [415, 349] width 486 height 18
paste textarea "[URL][DOMAIN_NAME]"
type textarea "[URL][DOMAIN_NAME]"
type textarea "Need on kohe saadaval"
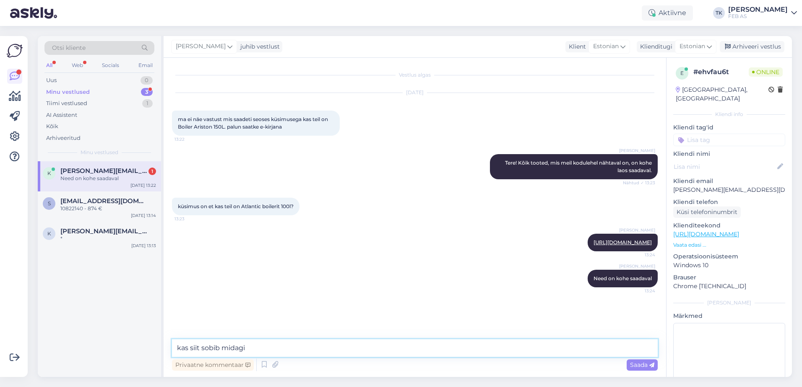
type textarea "kas siit sobib midagi?"
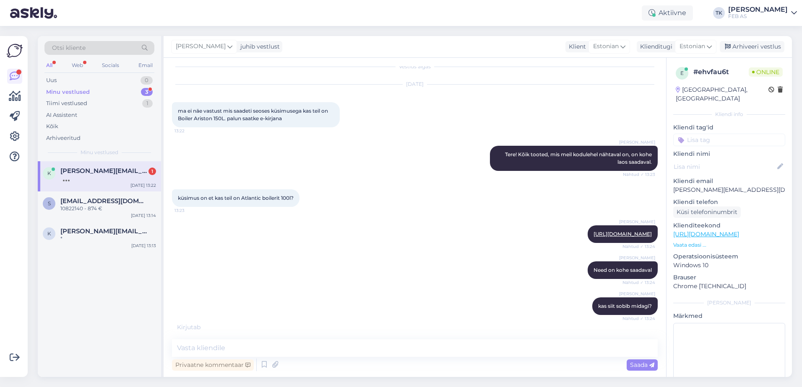
drag, startPoint x: 79, startPoint y: 300, endPoint x: 83, endPoint y: 307, distance: 8.1
click at [80, 300] on div "k [PERSON_NAME][EMAIL_ADDRESS][DOMAIN_NAME] 1 [DATE] 13:22 s [EMAIL_ADDRESS][DO…" at bounding box center [99, 269] width 123 height 216
click at [107, 240] on div "*" at bounding box center [108, 239] width 96 height 8
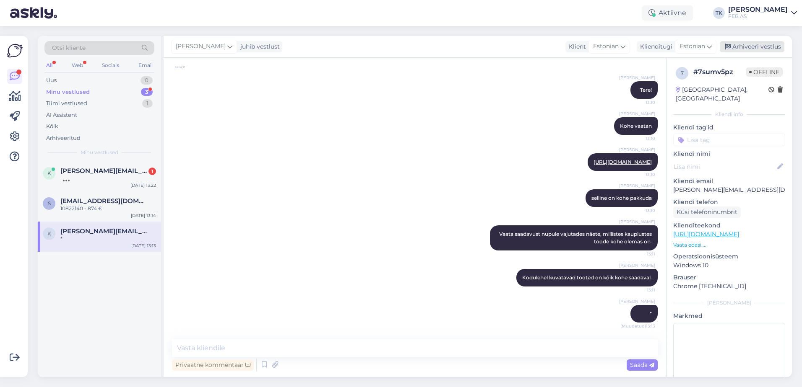
click at [760, 44] on div "Arhiveeri vestlus" at bounding box center [752, 46] width 65 height 11
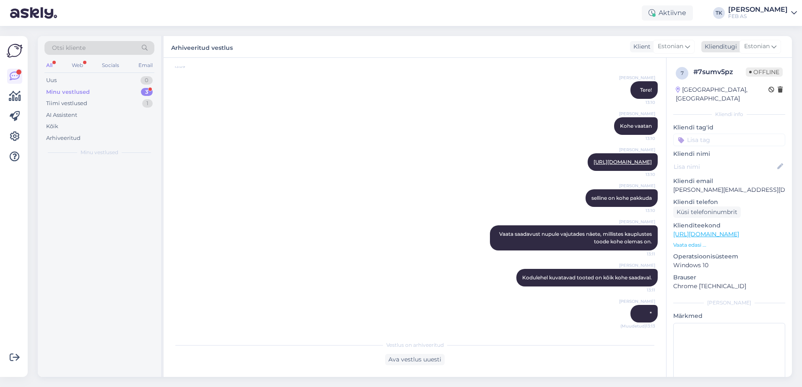
scroll to position [68, 0]
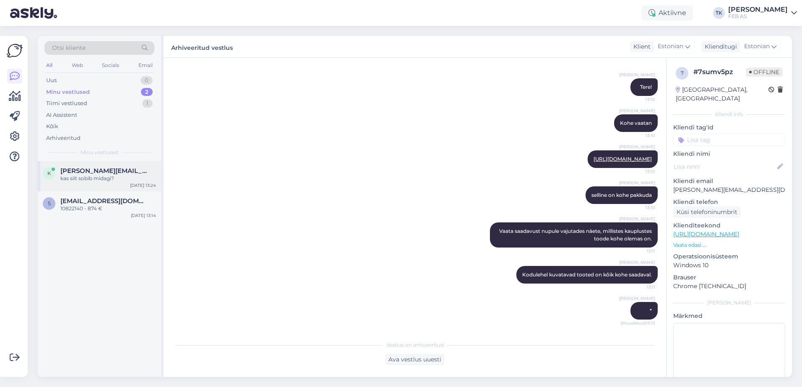
click at [108, 175] on div "kas siit sobib midagi?" at bounding box center [108, 179] width 96 height 8
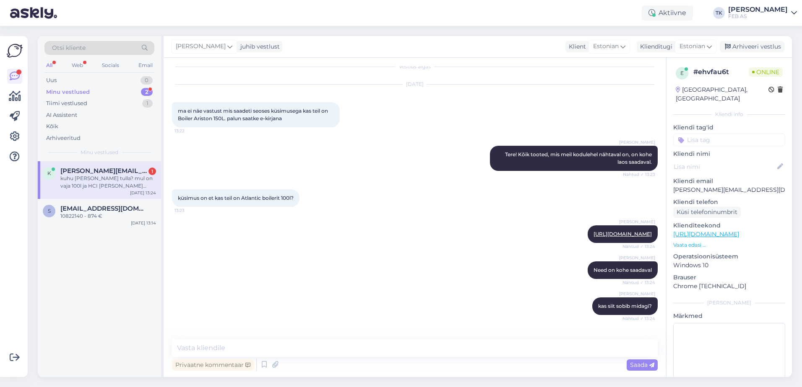
scroll to position [44, 0]
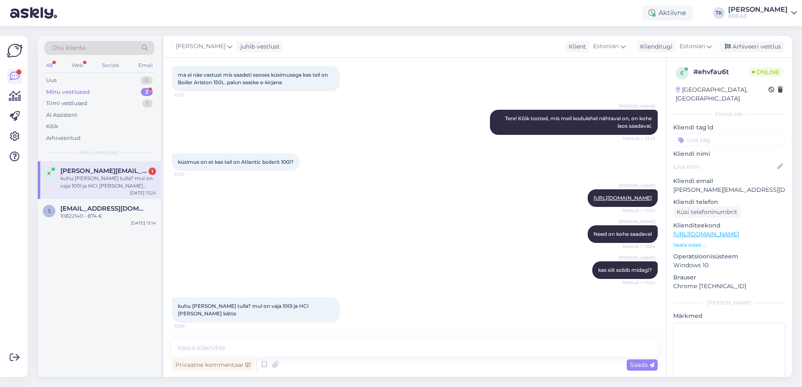
click at [340, 245] on div "Triinu [PERSON_NAME] Need on kohe saadaval Nähtud ✓ 13:24" at bounding box center [415, 234] width 486 height 36
click at [206, 343] on textarea at bounding box center [415, 349] width 486 height 18
click at [255, 277] on div "Triinu [PERSON_NAME] kas siit sobib midagi? Nähtud ✓ 13:24" at bounding box center [415, 270] width 486 height 36
click at [278, 344] on textarea at bounding box center [415, 349] width 486 height 18
drag, startPoint x: 226, startPoint y: 348, endPoint x: 196, endPoint y: 347, distance: 29.8
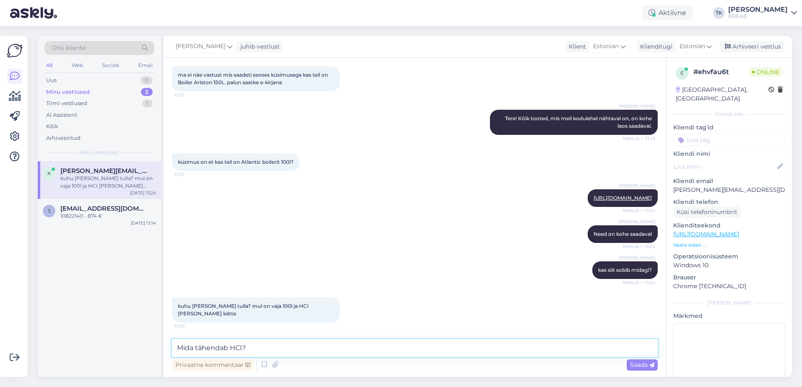
click at [196, 347] on textarea "Mida tähendab HCI?" at bounding box center [415, 349] width 486 height 18
click at [236, 347] on textarea "Mida mõtlete HCI?" at bounding box center [415, 349] width 486 height 18
type textarea "Mida mõtlete HCI all?"
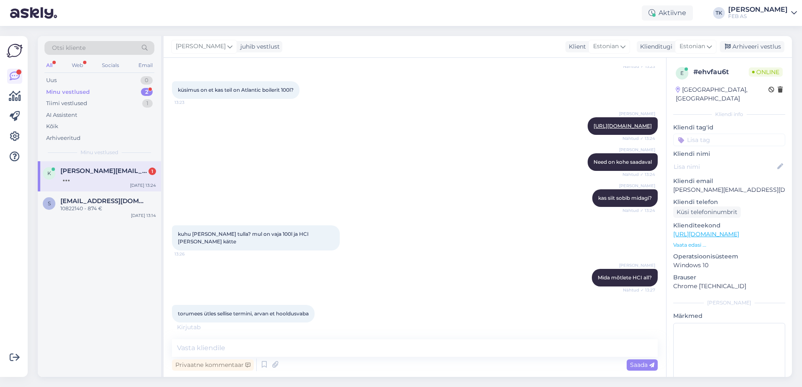
scroll to position [153, 0]
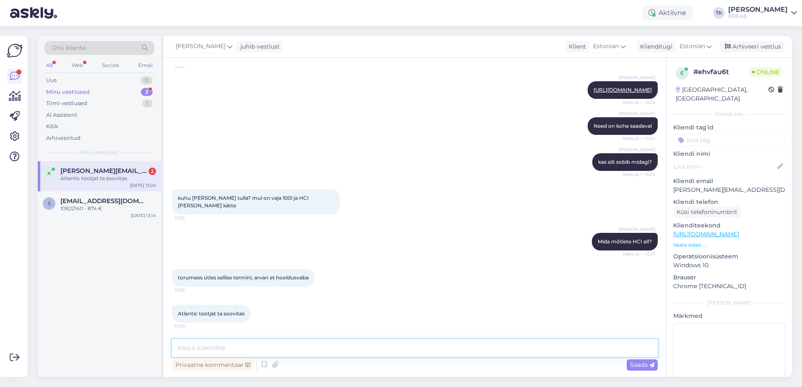
click at [240, 348] on textarea at bounding box center [415, 349] width 486 height 18
click at [101, 182] on div "k [PERSON_NAME][EMAIL_ADDRESS][DOMAIN_NAME] 2 Atlantic tootjat ta soovitas [DAT…" at bounding box center [99, 176] width 123 height 30
click at [228, 345] on textarea at bounding box center [415, 349] width 486 height 18
click at [287, 349] on textarea at bounding box center [415, 349] width 486 height 18
type textarea "Siis sobivad need:"
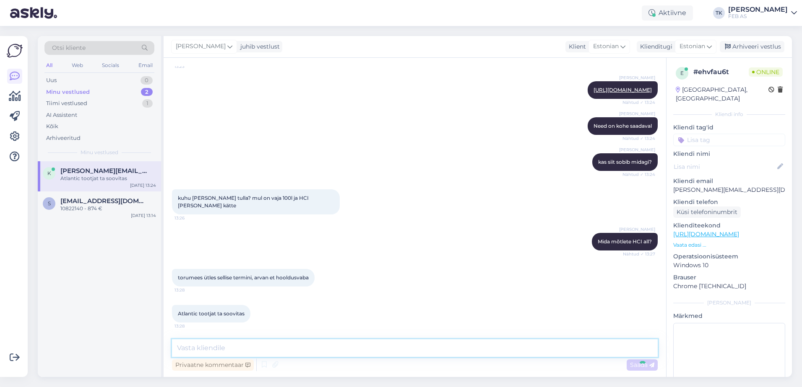
scroll to position [189, 0]
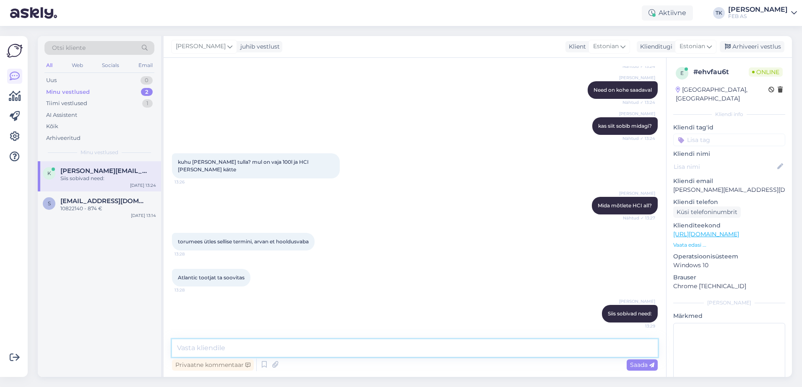
paste textarea "[URL][DOMAIN_NAME]"
type textarea "[URL][DOMAIN_NAME]"
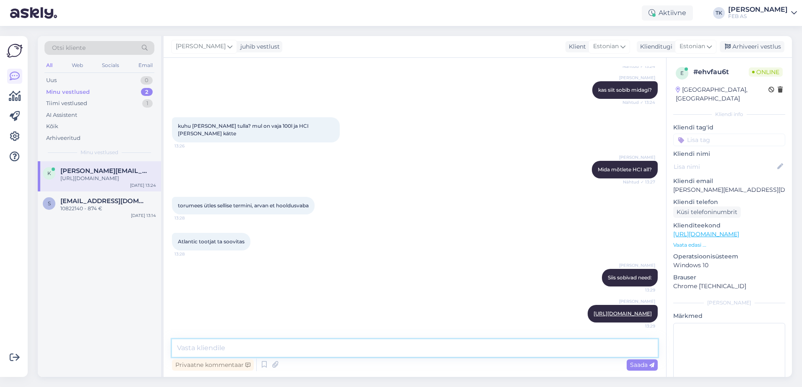
click at [281, 349] on textarea at bounding box center [415, 349] width 486 height 18
paste textarea "[URL][DOMAIN_NAME]"
type textarea "[URL][DOMAIN_NAME]"
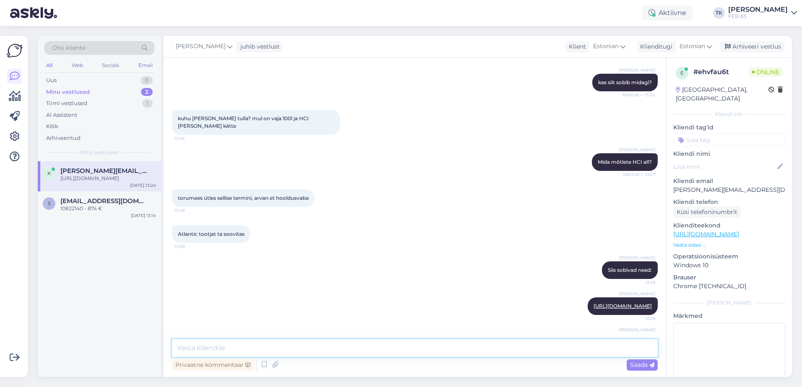
scroll to position [283, 0]
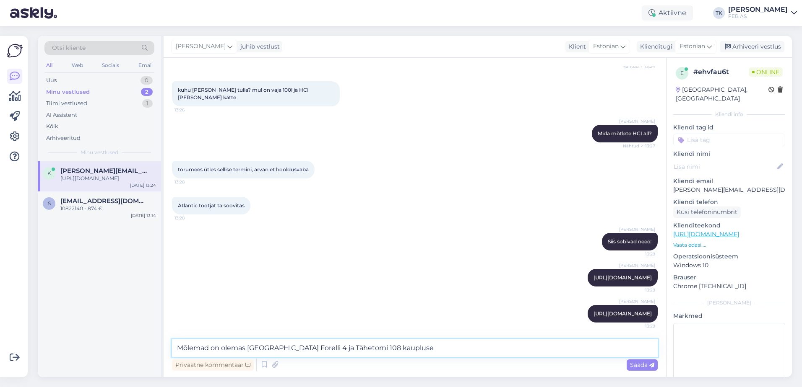
type textarea "Mõlemad on olemas [GEOGRAPHIC_DATA] Forelli 4 ja Tähetorni 108 kaupluses"
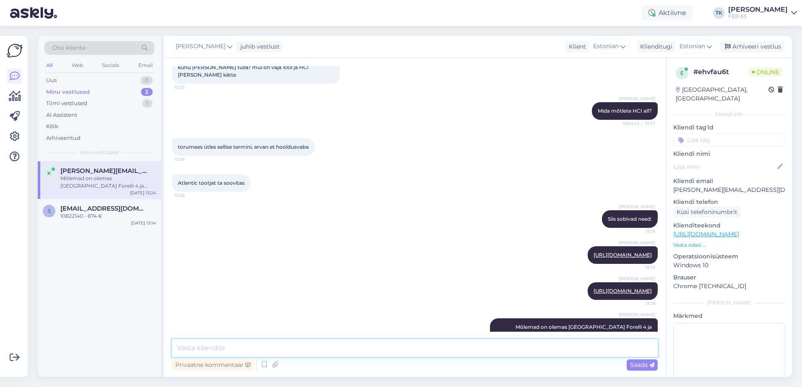
scroll to position [327, 0]
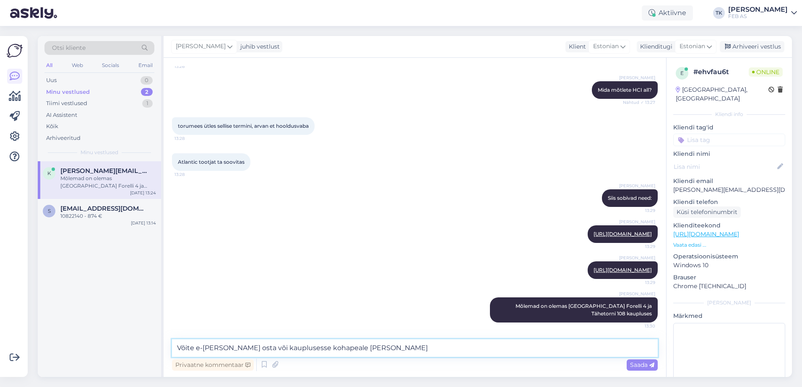
type textarea "Võite e-[PERSON_NAME] osta või kauplusesse kohapeale tulla"
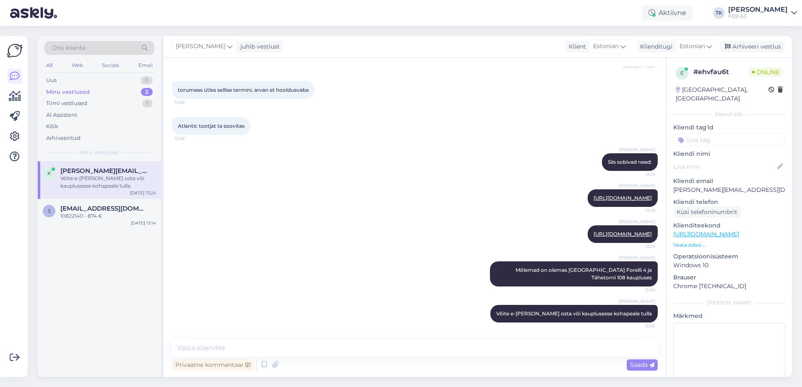
click at [400, 278] on div "Triinu [PERSON_NAME] Mõlemad on olemas [GEOGRAPHIC_DATA] Forelli 4 ja Tähetorni…" at bounding box center [415, 274] width 486 height 44
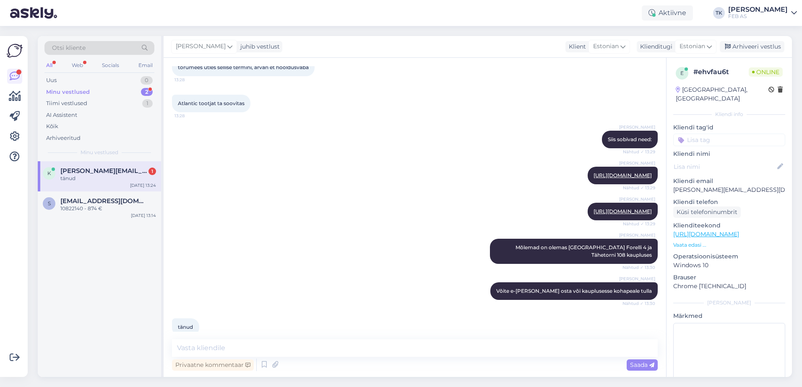
scroll to position [399, 0]
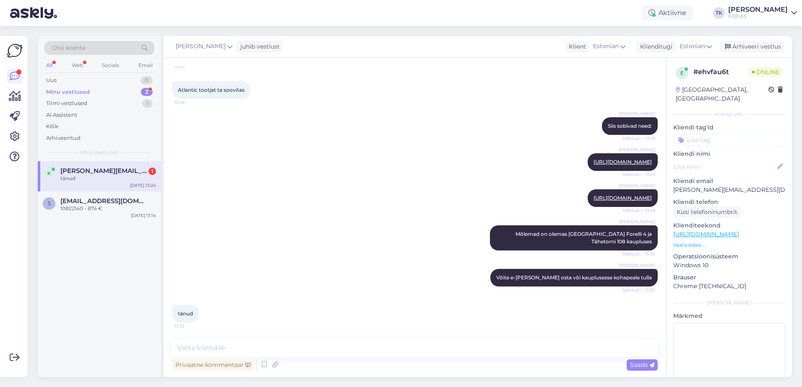
click at [320, 357] on div "Privaatne kommentaar Saada" at bounding box center [415, 365] width 486 height 16
click at [320, 352] on textarea at bounding box center [415, 349] width 486 height 18
type textarea "kas saame teid veel kuidagi aidata?"
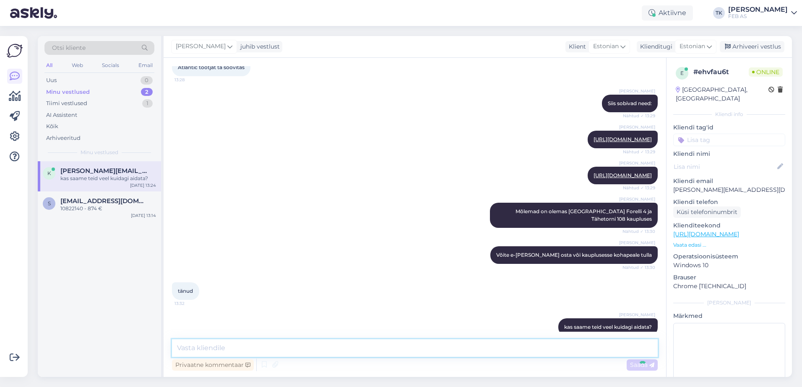
scroll to position [435, 0]
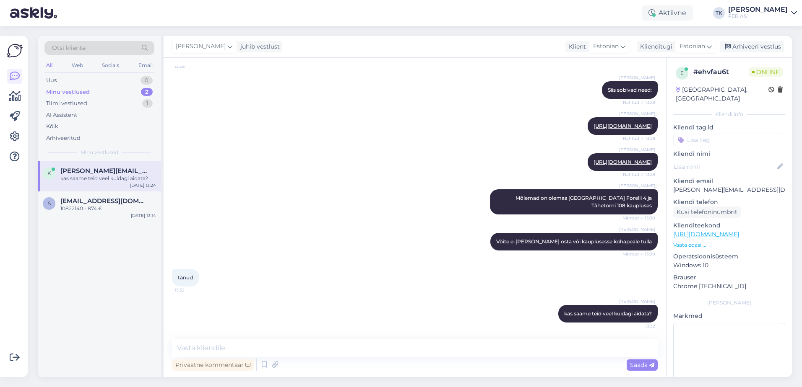
click at [365, 275] on div "tänud 13:32" at bounding box center [415, 278] width 486 height 36
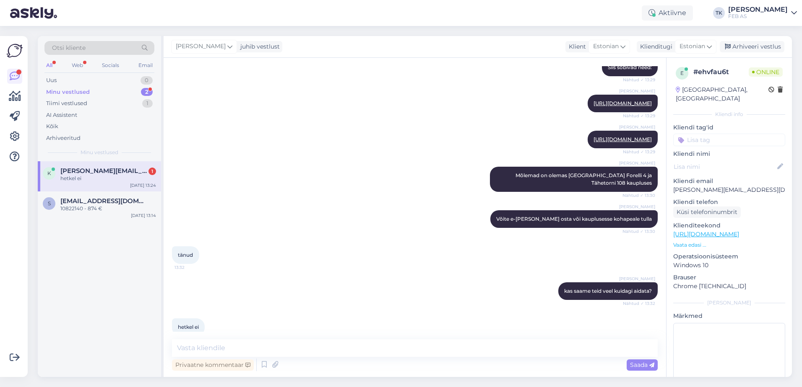
scroll to position [471, 0]
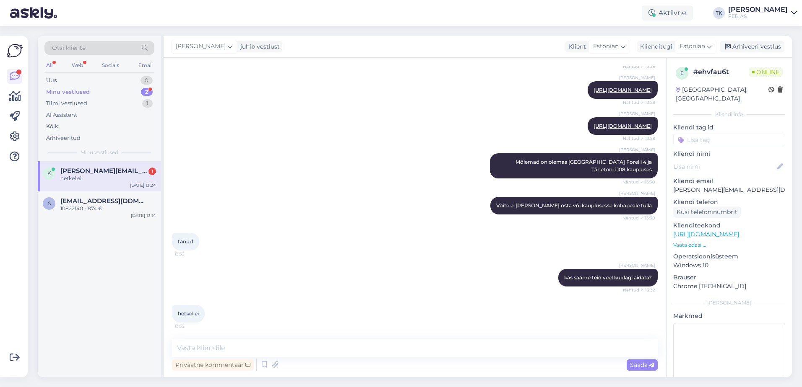
click at [356, 361] on div "Privaatne kommentaar Saada" at bounding box center [415, 365] width 486 height 16
click at [350, 348] on textarea at bounding box center [415, 349] width 486 height 18
type textarea "Sellisel juhul soovime teile kena päeva!"
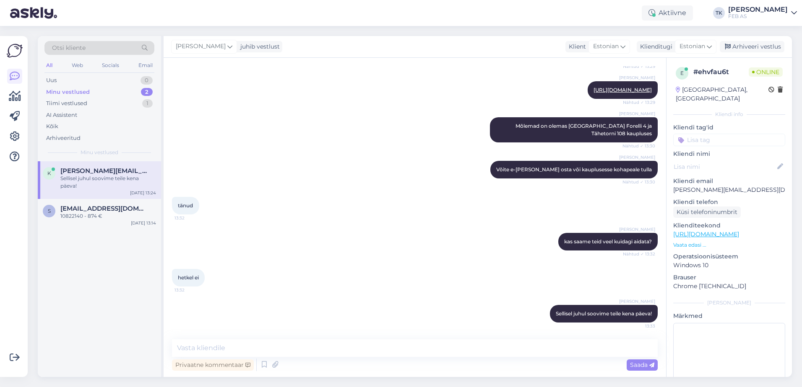
click at [369, 240] on div "Triinu [PERSON_NAME] kas saame teid veel kuidagi aidata? Nähtud ✓ 13:32" at bounding box center [415, 242] width 486 height 36
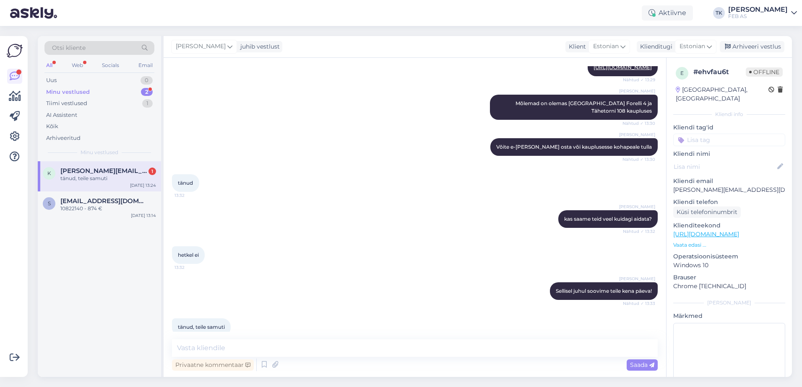
scroll to position [544, 0]
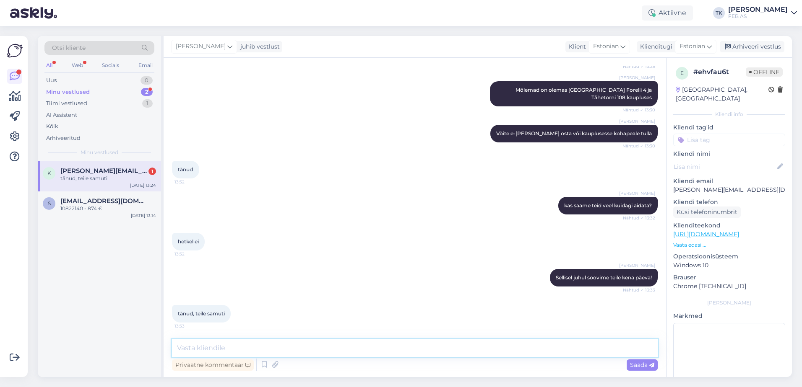
click at [323, 348] on textarea at bounding box center [415, 349] width 486 height 18
drag, startPoint x: 322, startPoint y: 302, endPoint x: 319, endPoint y: 296, distance: 7.7
click at [322, 302] on div "tänud, teile samuti 13:33" at bounding box center [415, 314] width 486 height 36
drag, startPoint x: 90, startPoint y: 213, endPoint x: 107, endPoint y: 167, distance: 48.7
click at [91, 211] on div "s [EMAIL_ADDRESS][DOMAIN_NAME] 10822140 - 874 € [DATE] 13:14" at bounding box center [99, 207] width 123 height 30
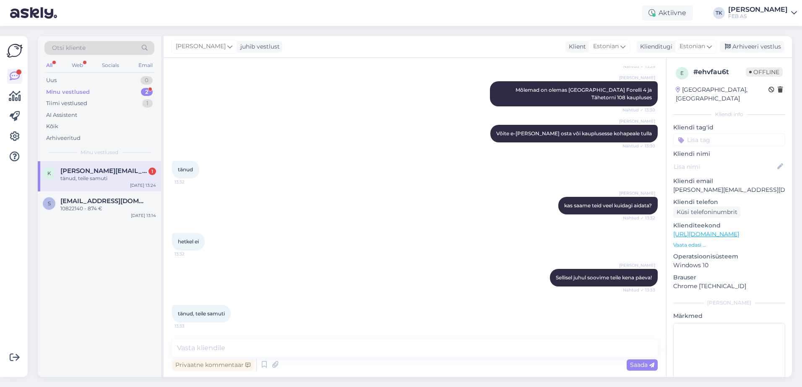
scroll to position [0, 0]
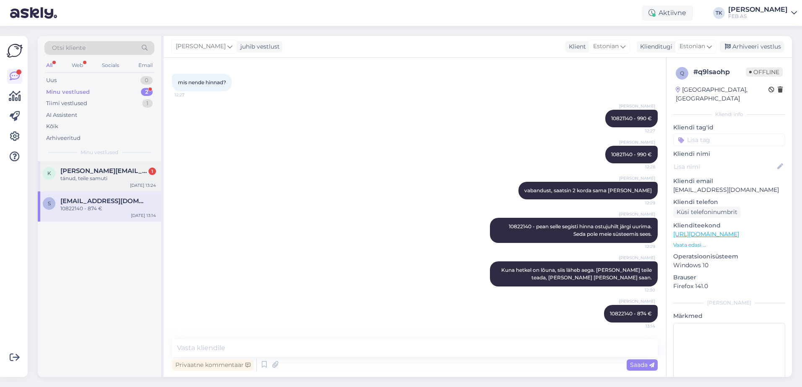
click at [107, 167] on span "[PERSON_NAME][EMAIL_ADDRESS][DOMAIN_NAME]" at bounding box center [103, 171] width 87 height 8
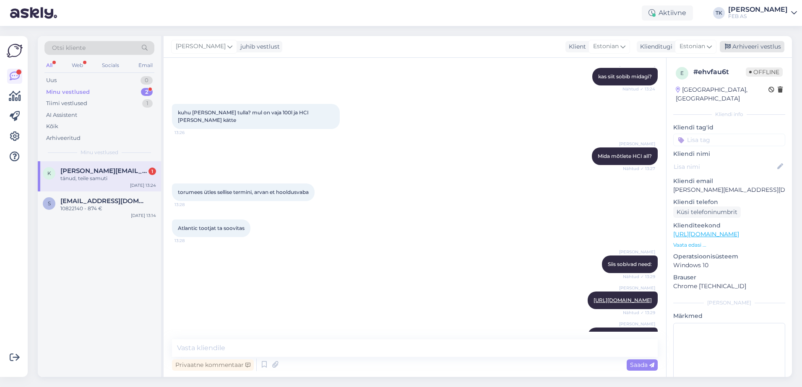
click at [746, 50] on div "Arhiveeri vestlus" at bounding box center [752, 46] width 65 height 11
